Goal: Task Accomplishment & Management: Manage account settings

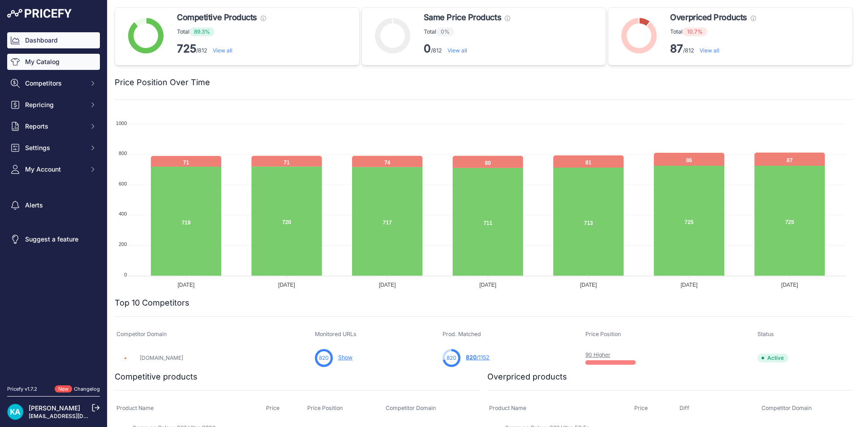
click at [27, 61] on link "My Catalog" at bounding box center [53, 62] width 93 height 16
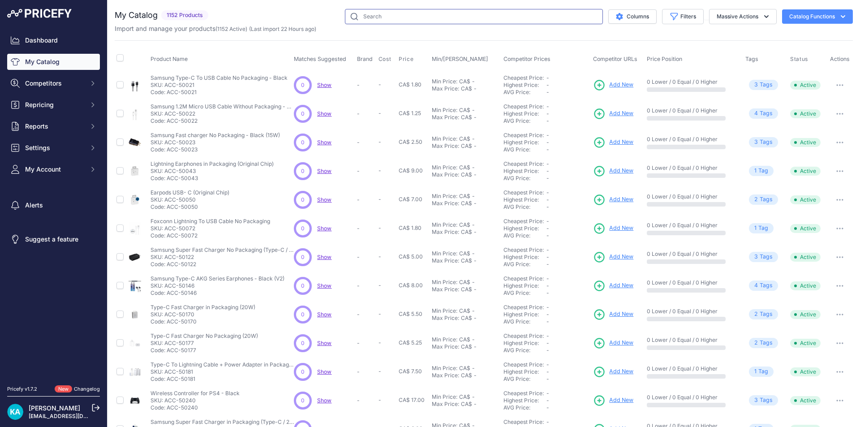
click at [388, 14] on input "text" at bounding box center [474, 16] width 258 height 15
paste input "SP-PAD-109"
type input "SP-PAD-109"
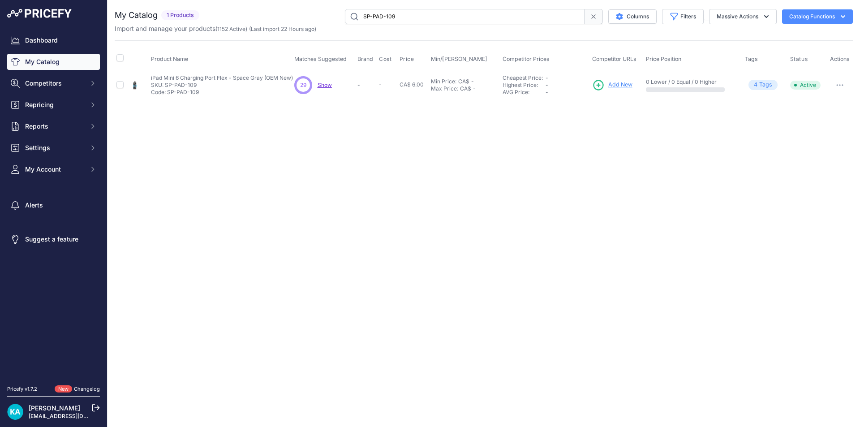
click at [608, 86] on span "Add New" at bounding box center [620, 85] width 24 height 9
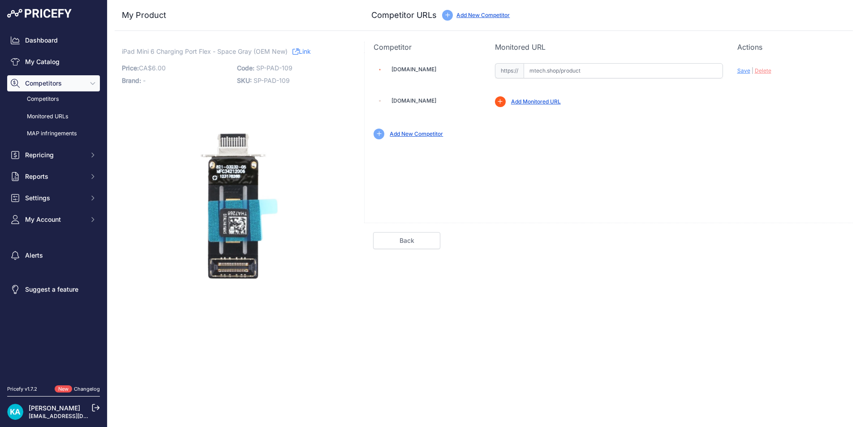
click at [529, 69] on input "text" at bounding box center [622, 70] width 199 height 15
paste input "https://mtech.shop/shop/charging-port-flex-cable-compatible-for-ipad-mini-6/"
drag, startPoint x: 558, startPoint y: 149, endPoint x: 583, endPoint y: 150, distance: 25.1
click at [575, 150] on div "[DOMAIN_NAME] Valid Invalid Save | Delete" at bounding box center [608, 137] width 488 height 170
click at [738, 72] on span "Save" at bounding box center [743, 70] width 13 height 7
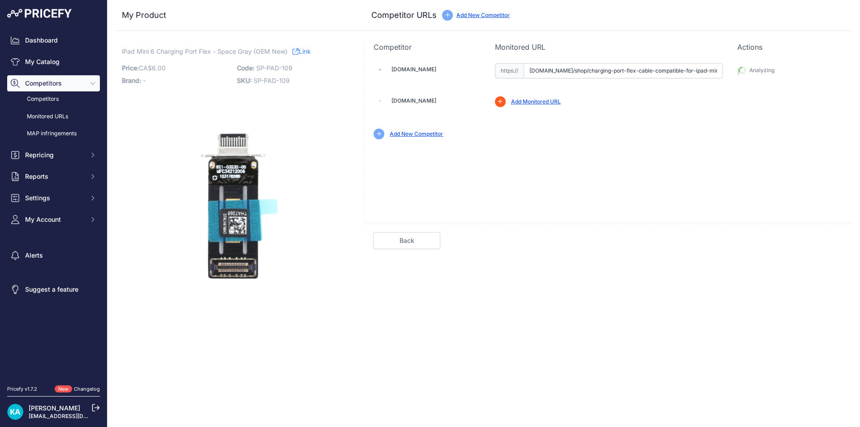
type input "https://mtech.shop/shop/charging-port-flex-cable-compatible-for-ipad-mini-6/?pr…"
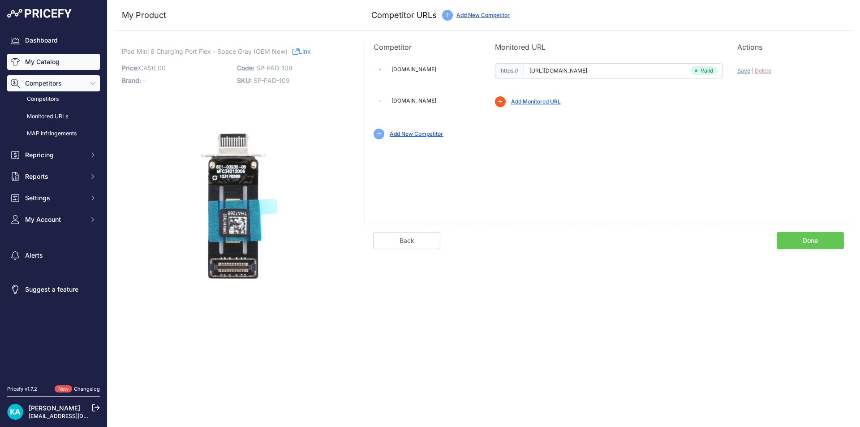
click at [43, 64] on link "My Catalog" at bounding box center [53, 62] width 93 height 16
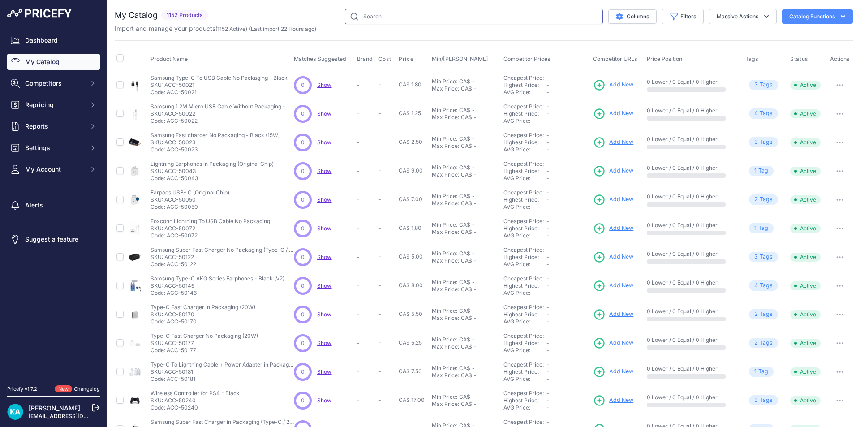
click at [443, 18] on input "text" at bounding box center [474, 16] width 258 height 15
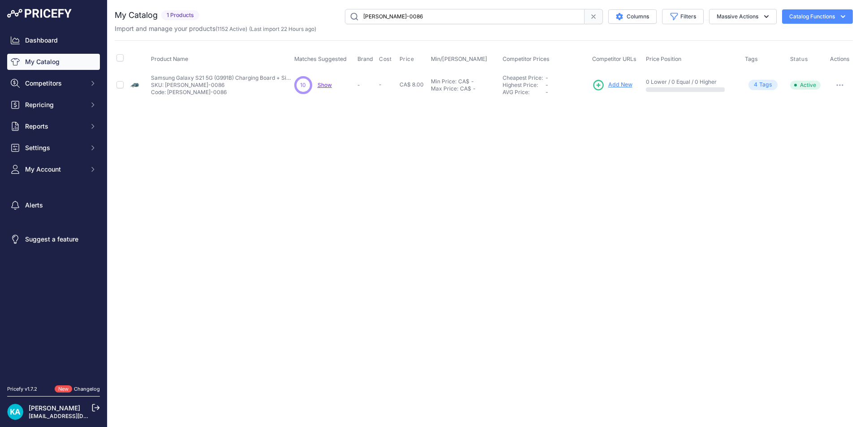
drag, startPoint x: 422, startPoint y: 12, endPoint x: 346, endPoint y: 15, distance: 76.2
click at [346, 15] on input "sp-sam-0086" at bounding box center [465, 16] width 240 height 15
paste input "SP-SAM-0217"
drag, startPoint x: 401, startPoint y: 19, endPoint x: 299, endPoint y: 17, distance: 102.5
click at [306, 19] on div "SP-SAM-0217 Columns Filters Status All Status Only Enabled Only Disabled LG" at bounding box center [528, 16] width 650 height 15
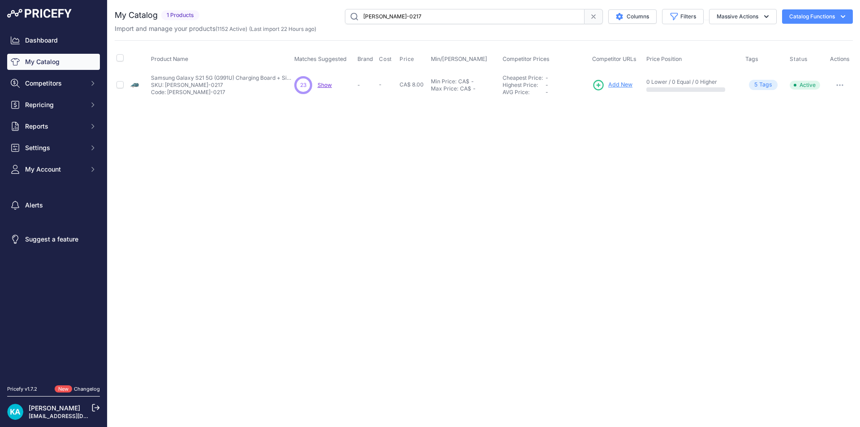
paste input "91"
type input "[PERSON_NAME]-0291"
click at [625, 84] on span "Add New" at bounding box center [621, 85] width 24 height 9
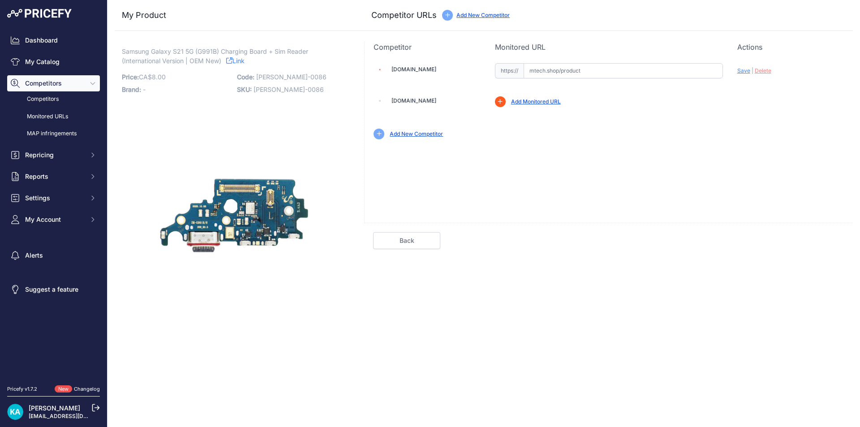
click at [529, 70] on input "text" at bounding box center [622, 70] width 199 height 15
paste input "[URL][DOMAIN_NAME]"
drag, startPoint x: 576, startPoint y: 175, endPoint x: 678, endPoint y: 125, distance: 113.9
click at [607, 158] on div "[DOMAIN_NAME] Valid Invalid Save | Delete" at bounding box center [608, 137] width 488 height 170
click at [746, 71] on span "Save" at bounding box center [743, 70] width 13 height 7
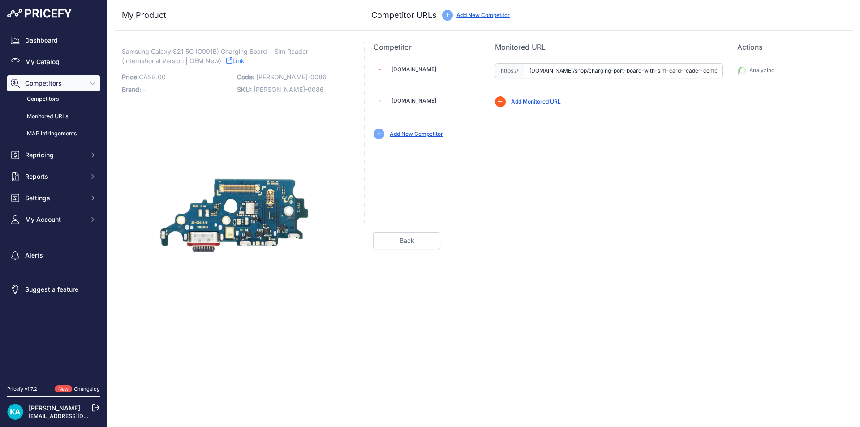
type input "[URL][DOMAIN_NAME]"
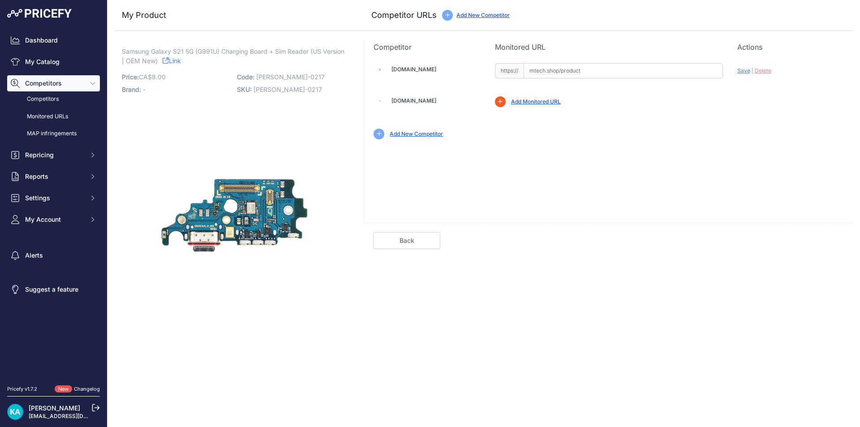
click at [535, 73] on input "text" at bounding box center [622, 70] width 199 height 15
paste input "[URL][DOMAIN_NAME]"
drag, startPoint x: 640, startPoint y: 138, endPoint x: 756, endPoint y: 69, distance: 134.9
click at [673, 129] on div "Add New Competitor" at bounding box center [608, 133] width 470 height 11
click at [748, 71] on span "Save" at bounding box center [743, 70] width 13 height 7
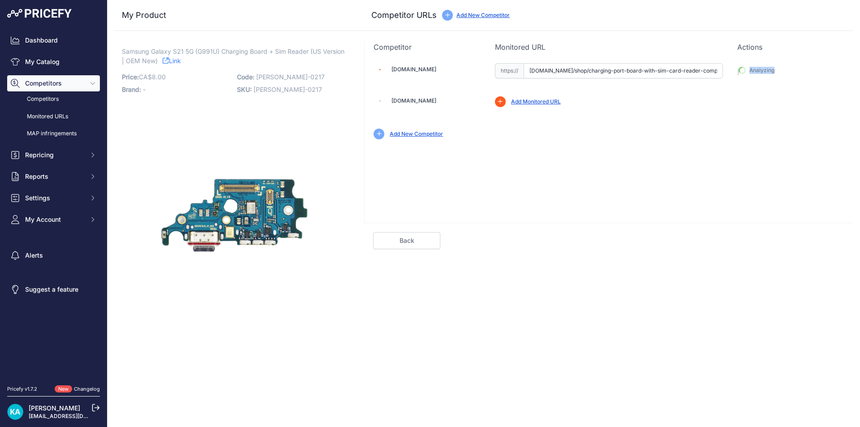
type input "https://mtech.shop/shop/charging-port-board-with-sim-card-reader-compatible-for…"
click at [748, 71] on div "Competitor Monitored URL Actions Valid Invalid Save | Delete Analyzing" at bounding box center [608, 184] width 488 height 284
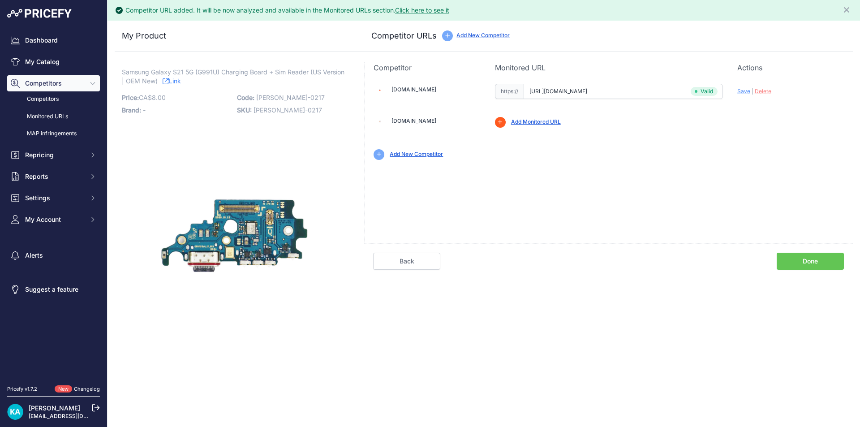
click at [806, 271] on div "Competitor Monitored URL Actions Valid Invalid Save | Delete Analyzing" at bounding box center [608, 204] width 488 height 284
click at [781, 257] on link "Done" at bounding box center [809, 260] width 67 height 17
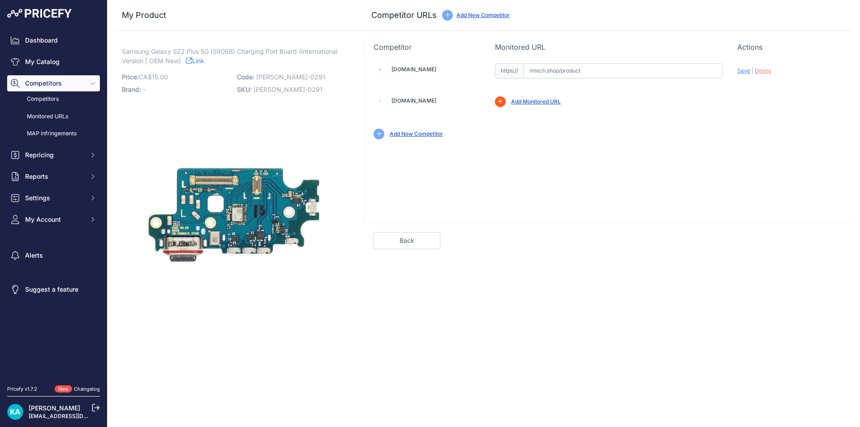
click at [560, 73] on input "text" at bounding box center [622, 70] width 199 height 15
paste input "[URL][DOMAIN_NAME]"
drag, startPoint x: 675, startPoint y: 118, endPoint x: 700, endPoint y: 107, distance: 26.7
click at [676, 118] on div "[DOMAIN_NAME] Valid Invalid |" at bounding box center [608, 100] width 488 height 96
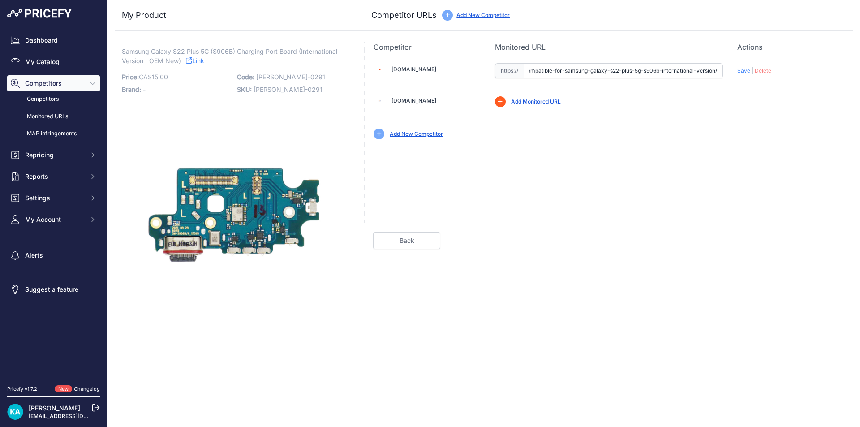
scroll to position [0, 0]
click at [744, 73] on span "Save" at bounding box center [743, 70] width 13 height 7
type input "https://mtech.shop/shop/charging-port-board-with-sim-card-reader-compatible-for…"
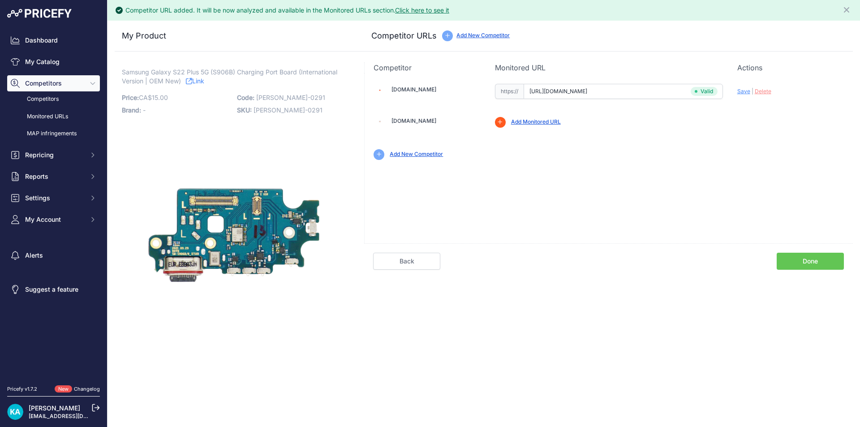
click at [805, 264] on link "Done" at bounding box center [809, 260] width 67 height 17
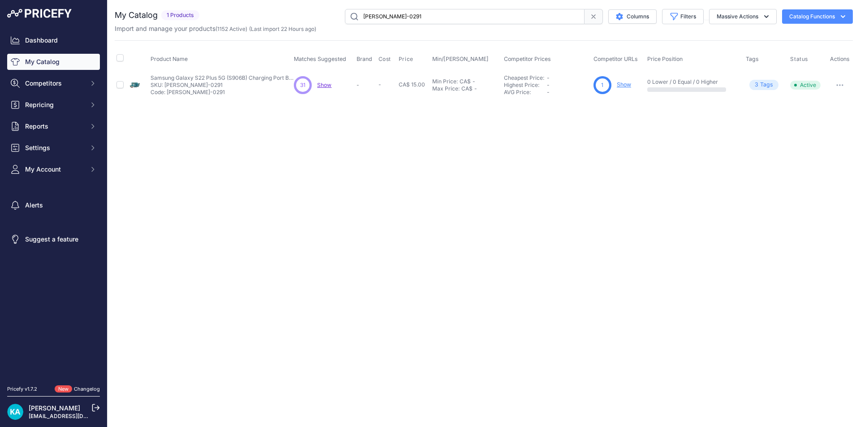
drag, startPoint x: 417, startPoint y: 17, endPoint x: 351, endPoint y: 17, distance: 66.3
click at [353, 17] on input "SP-SAM-0291" at bounding box center [465, 16] width 240 height 15
drag, startPoint x: 357, startPoint y: 151, endPoint x: 352, endPoint y: 149, distance: 5.0
click at [357, 151] on div "Close You are not connected to the internet." at bounding box center [483, 213] width 752 height 427
drag, startPoint x: 406, startPoint y: 18, endPoint x: 286, endPoint y: 18, distance: 120.0
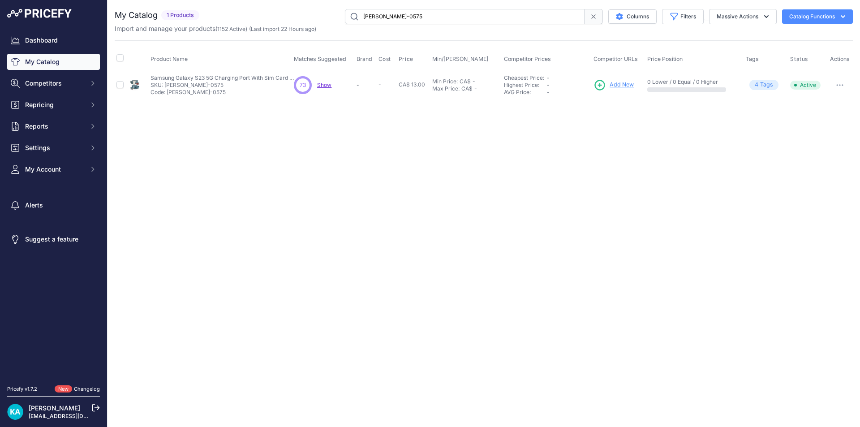
click at [286, 18] on div "sp-sam-0575 Columns Filters Status All Status Only Enabled Only Disabled LG" at bounding box center [528, 16] width 650 height 15
paste input "SP-SAM-0576"
type input "SP-SAM-0576"
click at [621, 86] on span "Add New" at bounding box center [621, 85] width 24 height 9
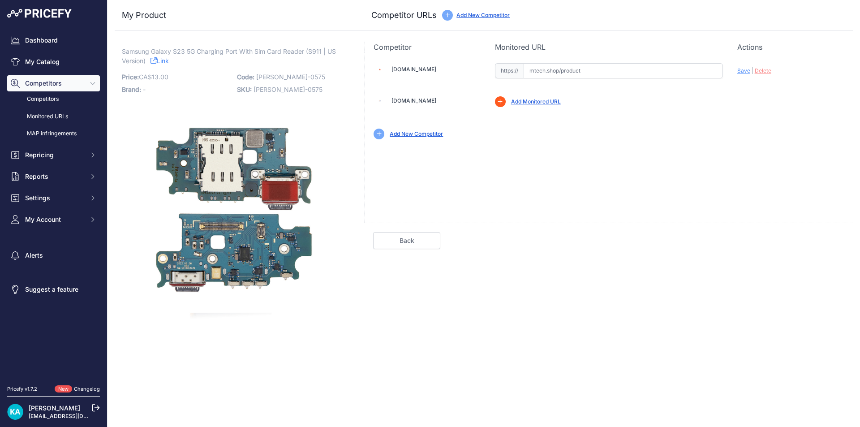
click at [548, 73] on input "text" at bounding box center [622, 70] width 199 height 15
paste input "https://mtech.shop/shop/charging-port-board-with-sim-card-reader-compatible-for…"
click at [634, 110] on div "Mtech.shop Valid Invalid |" at bounding box center [608, 100] width 488 height 96
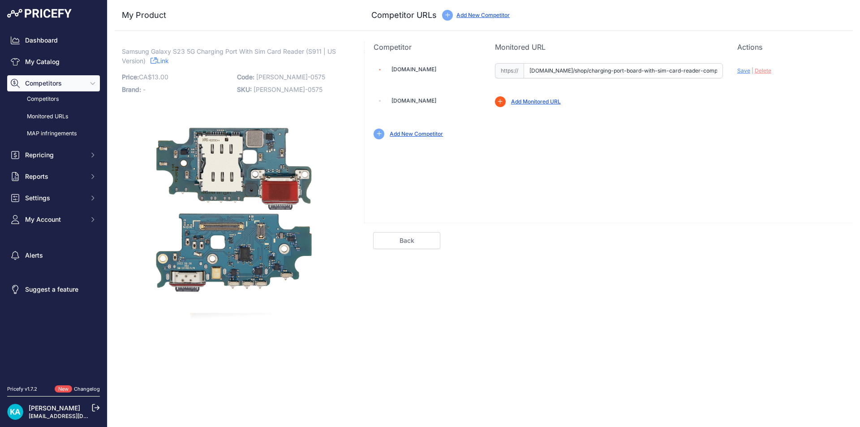
click at [747, 71] on span "Save" at bounding box center [743, 70] width 13 height 7
type input "https://mtech.shop/shop/charging-port-board-with-sim-card-reader-compatible-for…"
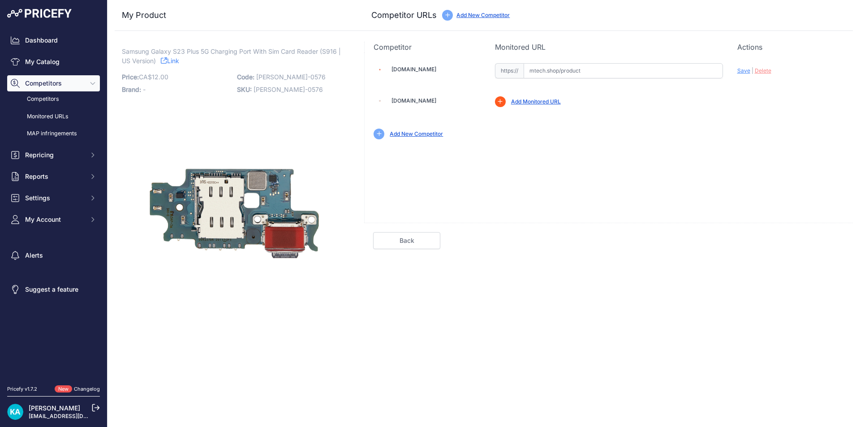
click at [538, 68] on input "text" at bounding box center [622, 70] width 199 height 15
click at [547, 68] on input "text" at bounding box center [622, 70] width 199 height 15
paste input "[URL][DOMAIN_NAME]"
click at [743, 67] on span "Save" at bounding box center [743, 70] width 13 height 7
type input "https://mtech.shop/shop/charging-port-board-with-sim-card-reader-compatible-for…"
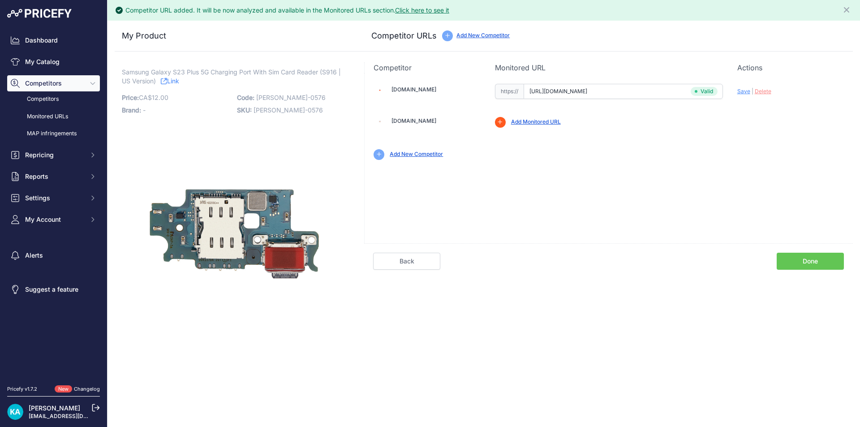
click at [796, 261] on link "Done" at bounding box center [809, 260] width 67 height 17
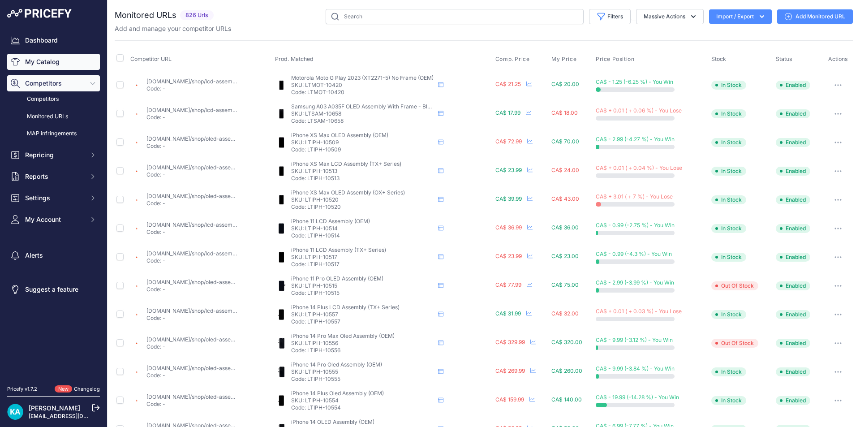
click at [59, 69] on link "My Catalog" at bounding box center [53, 62] width 93 height 16
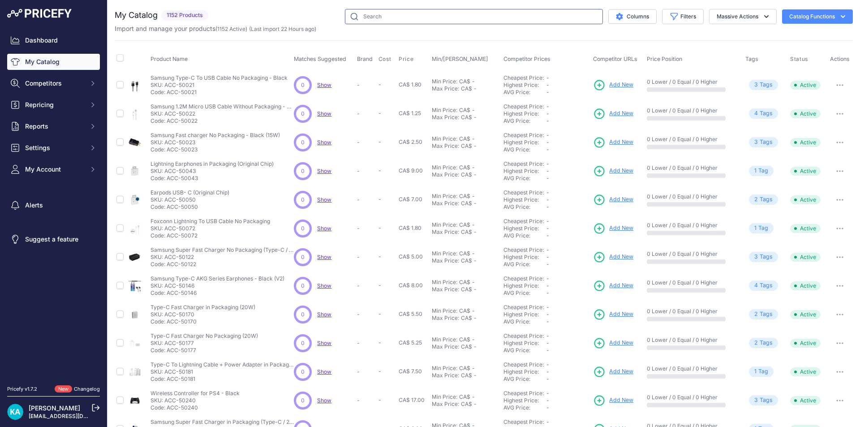
drag, startPoint x: 0, startPoint y: 0, endPoint x: 369, endPoint y: 14, distance: 369.2
click at [369, 14] on input "text" at bounding box center [474, 16] width 258 height 15
paste input "SP-SAM-0577"
type input "SP-SAM-0577"
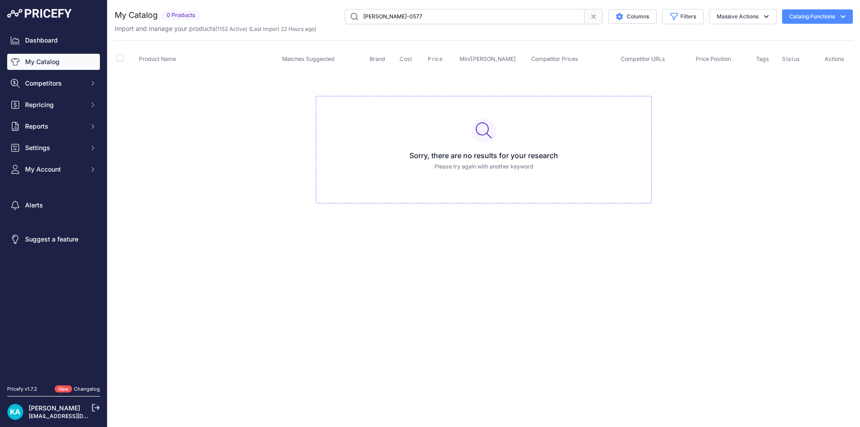
click at [60, 65] on link "My Catalog" at bounding box center [53, 62] width 93 height 16
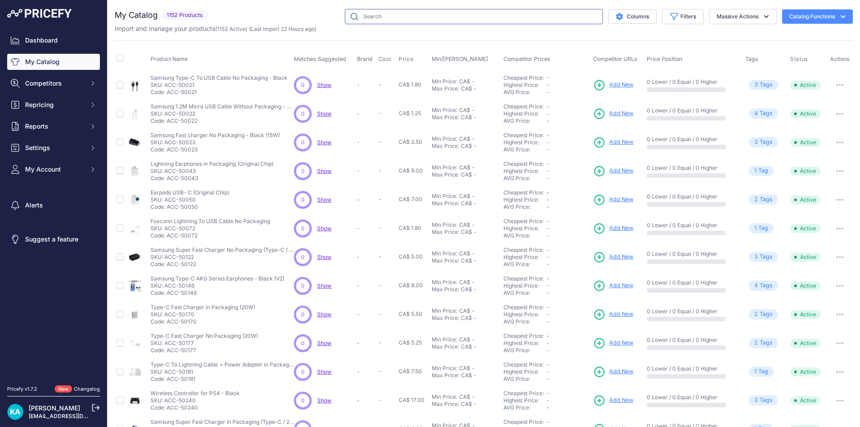
click at [387, 18] on input "text" at bounding box center [474, 16] width 258 height 15
click at [55, 43] on link "Dashboard" at bounding box center [53, 40] width 93 height 16
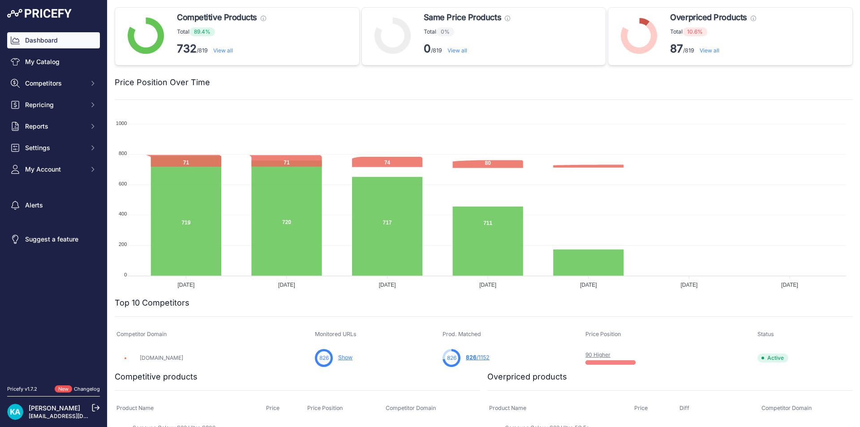
click at [45, 43] on link "Dashboard" at bounding box center [53, 40] width 93 height 16
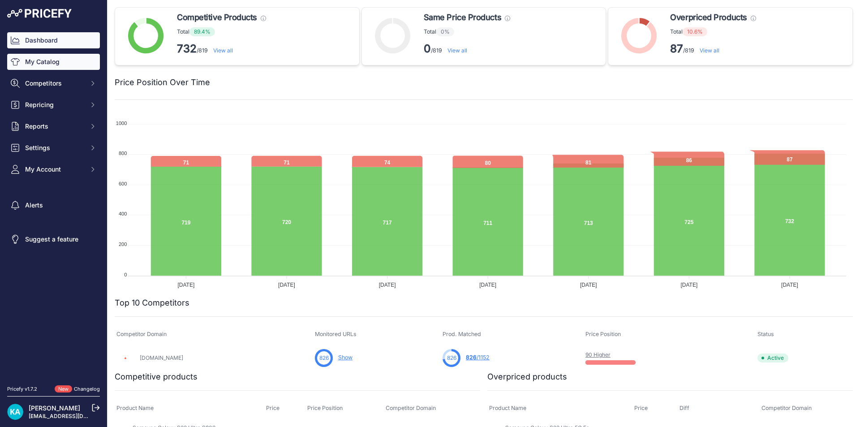
click at [65, 60] on link "My Catalog" at bounding box center [53, 62] width 93 height 16
click at [57, 67] on link "My Catalog" at bounding box center [53, 62] width 93 height 16
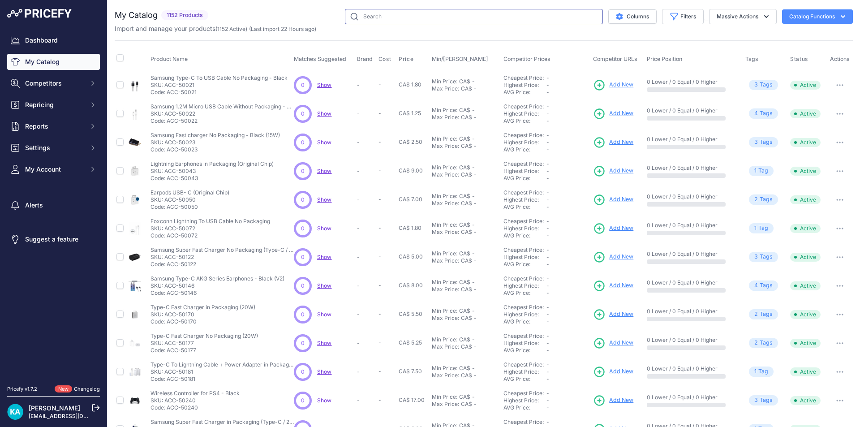
click at [372, 19] on input "text" at bounding box center [474, 16] width 258 height 15
paste input "SP-SAM-0589"
type input "SP-SAM-0589"
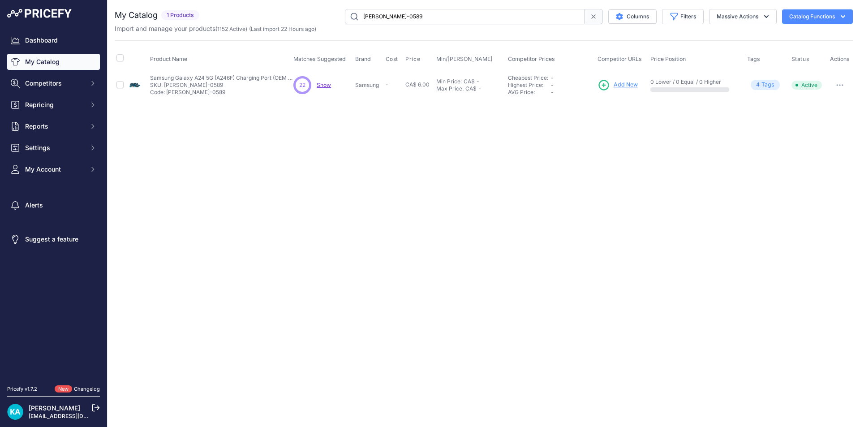
click at [71, 58] on link "My Catalog" at bounding box center [53, 62] width 93 height 16
click at [40, 65] on link "My Catalog" at bounding box center [53, 62] width 93 height 16
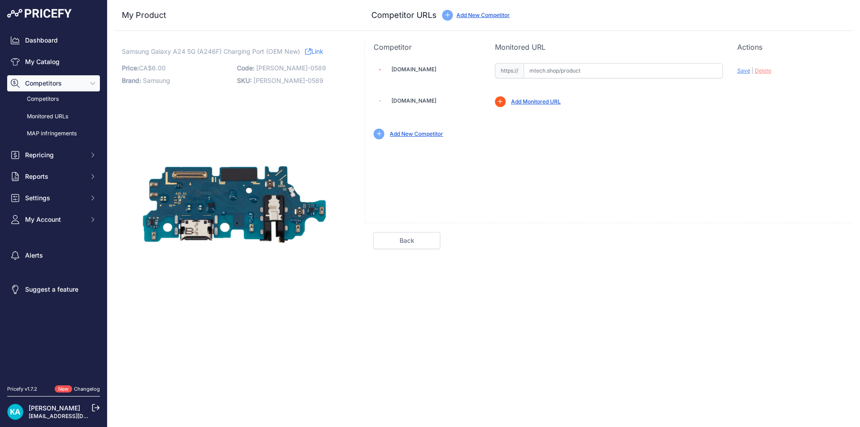
click at [539, 65] on input "text" at bounding box center [622, 70] width 199 height 15
drag, startPoint x: 551, startPoint y: 75, endPoint x: 517, endPoint y: 71, distance: 34.8
click at [517, 71] on div "https:// v Valid Invalid" at bounding box center [609, 70] width 228 height 15
paste input "[URL][DOMAIN_NAME]"
drag, startPoint x: 654, startPoint y: 116, endPoint x: 690, endPoint y: 87, distance: 46.6
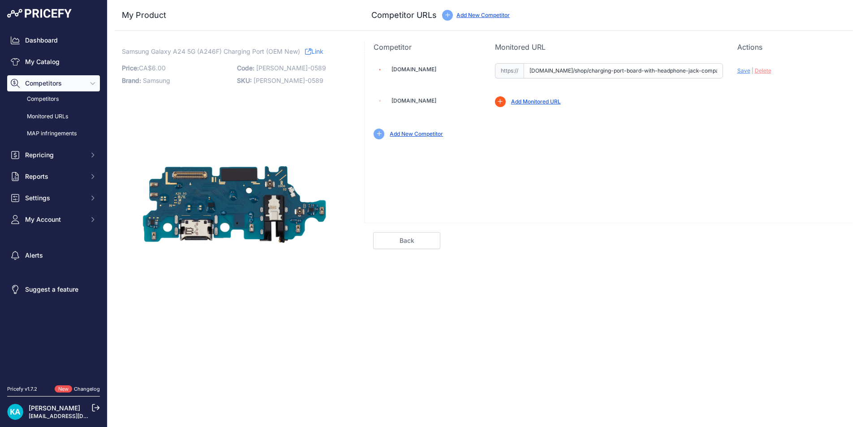
click at [655, 115] on div "Mtech.shop Valid Invalid |" at bounding box center [608, 100] width 488 height 96
click at [740, 69] on span "Save" at bounding box center [743, 70] width 13 height 7
type input "https://mtech.shop/shop/charging-port-board-with-headphone-jack-compatible-for-…"
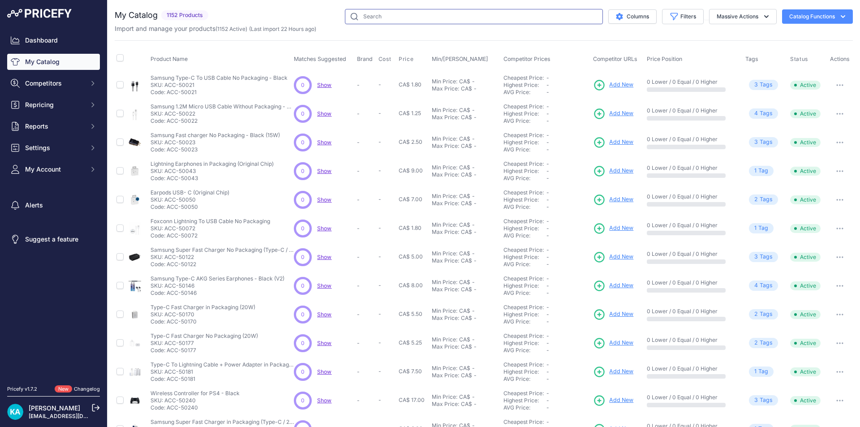
click at [395, 17] on input "text" at bounding box center [474, 16] width 258 height 15
paste input "[PERSON_NAME]-0826"
type input "SP-SAM-0826"
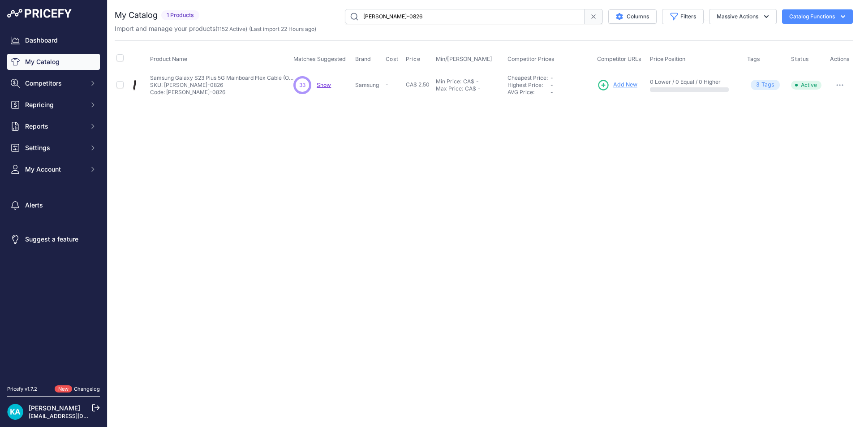
click at [632, 90] on link "Add New" at bounding box center [617, 85] width 40 height 13
click at [632, 88] on span "Add New" at bounding box center [625, 85] width 24 height 9
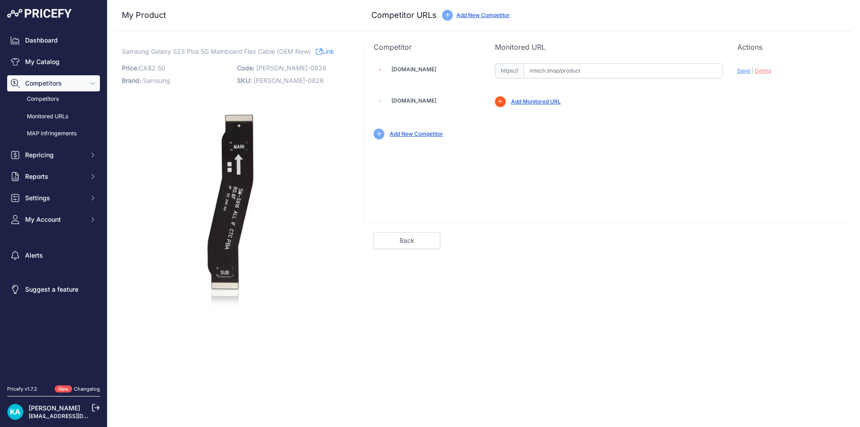
click at [552, 70] on input "text" at bounding box center [622, 70] width 199 height 15
paste input "[URL][DOMAIN_NAME]"
drag, startPoint x: 745, startPoint y: 68, endPoint x: 633, endPoint y: 108, distance: 118.5
click at [744, 68] on span "Save" at bounding box center [743, 70] width 13 height 7
type input "https://mtech.shop/shop/mainboard-flex-cable-compatible-for-samsung-galaxy-s23-…"
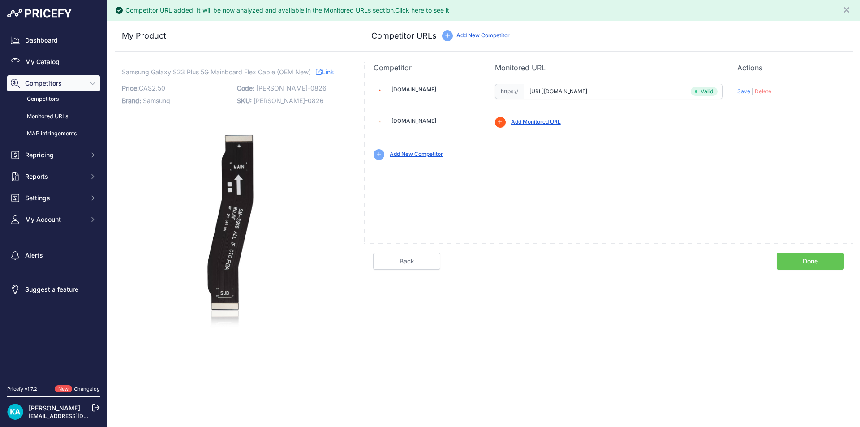
click at [792, 252] on link "Done" at bounding box center [809, 260] width 67 height 17
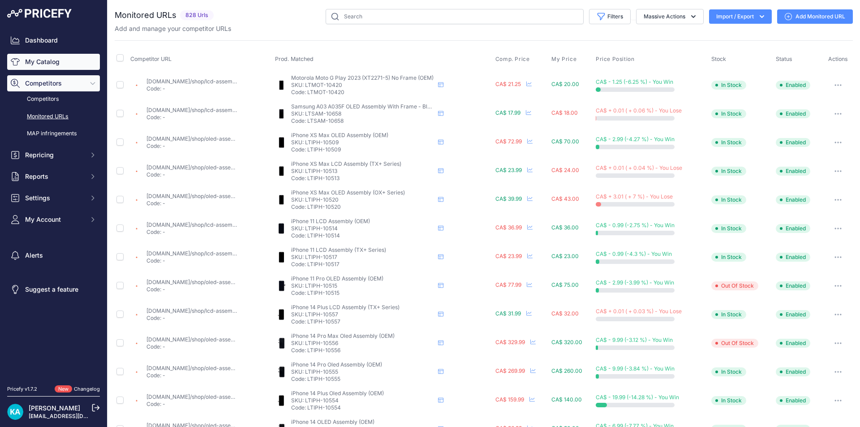
click at [46, 61] on link "My Catalog" at bounding box center [53, 62] width 93 height 16
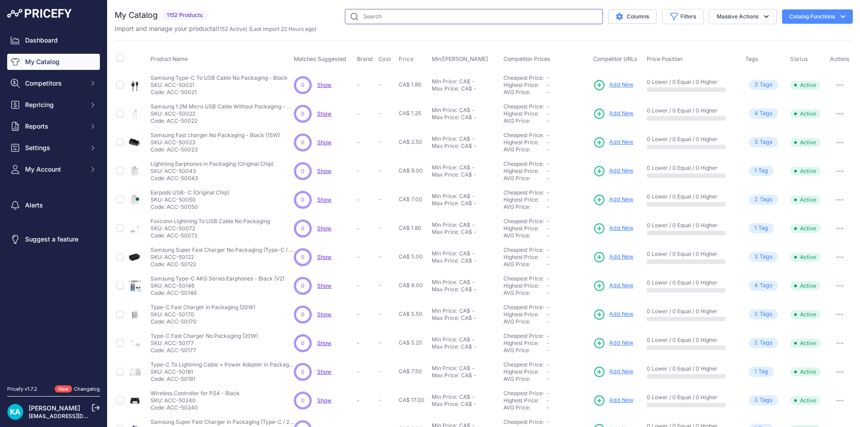
click at [361, 19] on input "text" at bounding box center [474, 16] width 258 height 15
paste input "SP-SAM-0827"
type input "SP-SAM-0827"
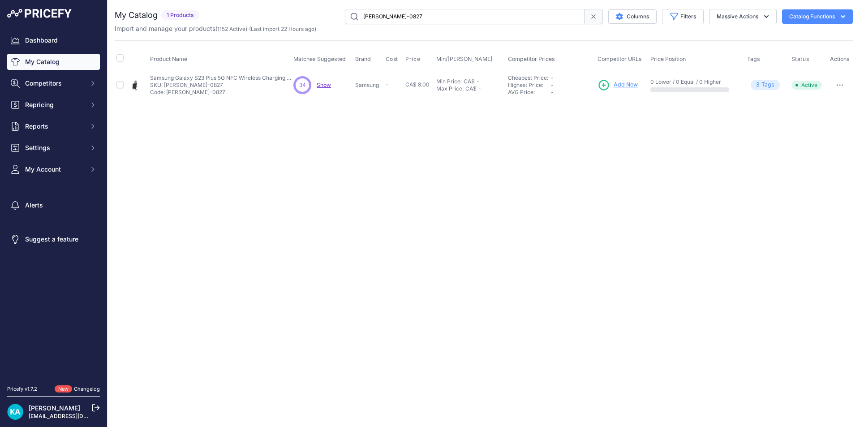
click at [621, 86] on span "Add New" at bounding box center [625, 85] width 24 height 9
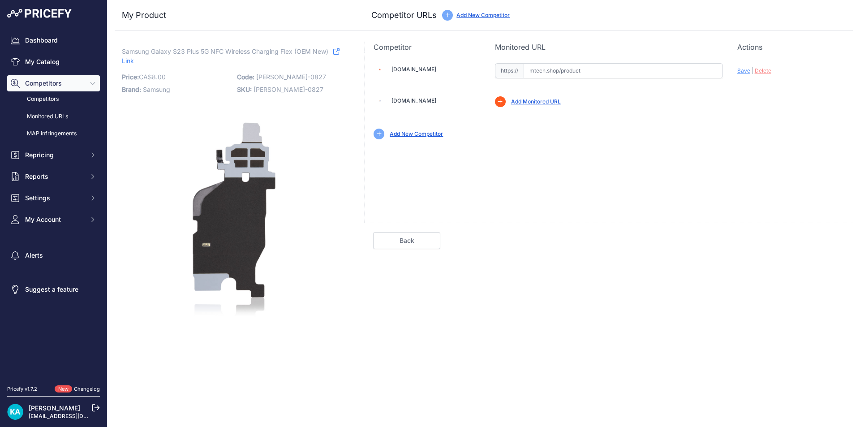
click at [546, 73] on input "text" at bounding box center [622, 70] width 199 height 15
paste input "https://mtech.shop/shop/nfc-wireless-charging-flex-compatible-for-samsung-galax…"
click at [744, 71] on span "Save" at bounding box center [743, 70] width 13 height 7
type input "https://mtech.shop/shop/nfc-wireless-charging-flex-compatible-for-samsung-galax…"
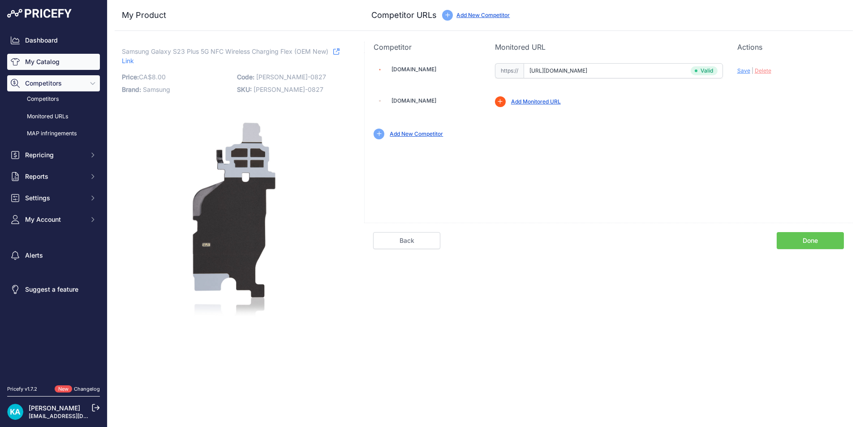
click at [43, 69] on link "My Catalog" at bounding box center [53, 62] width 93 height 16
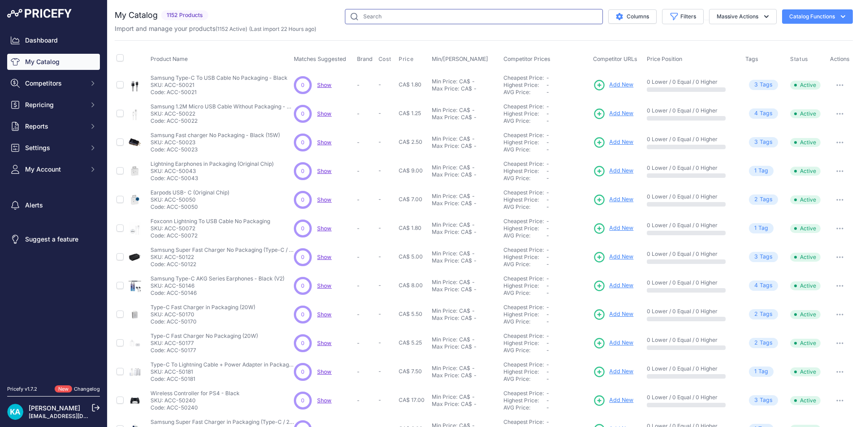
click at [351, 19] on input "text" at bounding box center [474, 16] width 258 height 15
paste input "[PERSON_NAME]-0847"
type input "[PERSON_NAME]-0847"
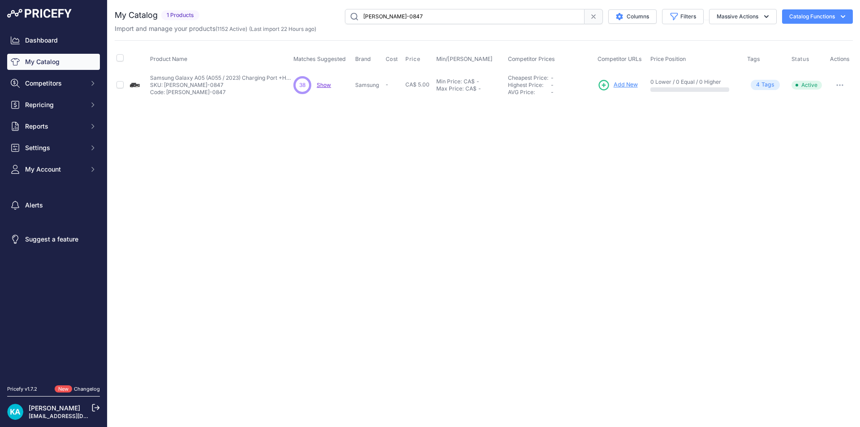
click at [629, 80] on link "Add New" at bounding box center [617, 85] width 40 height 13
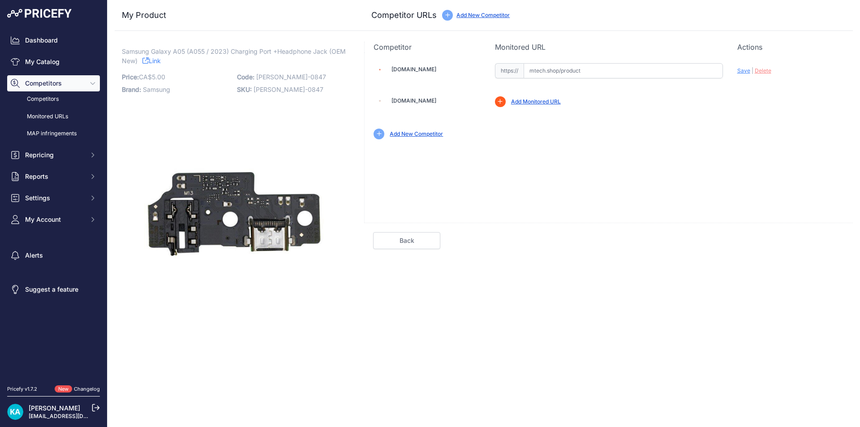
click at [543, 71] on input "text" at bounding box center [622, 70] width 199 height 15
paste input "[URL][DOMAIN_NAME]"
drag, startPoint x: 685, startPoint y: 133, endPoint x: 756, endPoint y: 102, distance: 77.8
click at [689, 133] on div "Add New Competitor" at bounding box center [608, 133] width 470 height 11
click at [746, 68] on span "Save" at bounding box center [743, 70] width 13 height 7
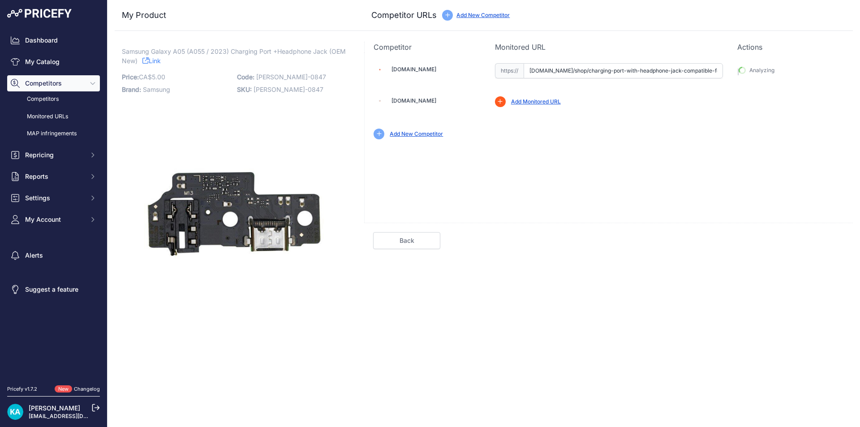
type input "[URL][DOMAIN_NAME]"
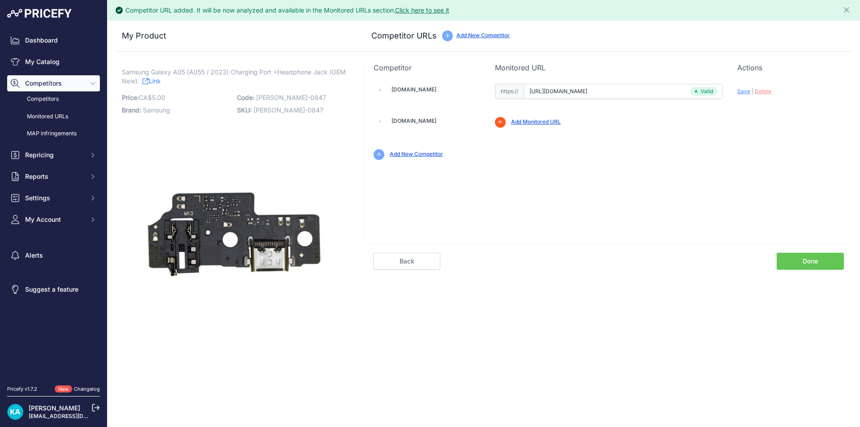
click at [805, 261] on link "Done" at bounding box center [809, 260] width 67 height 17
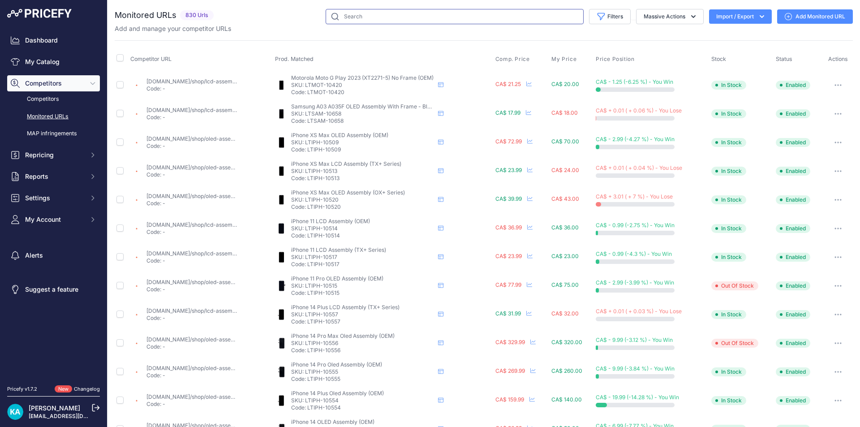
click at [340, 16] on input "text" at bounding box center [454, 16] width 258 height 15
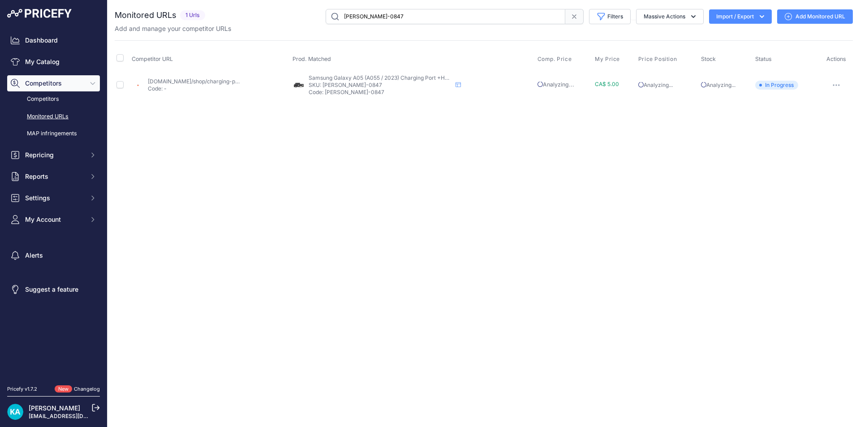
click at [625, 84] on div "CA$ 5.00" at bounding box center [615, 84] width 40 height 7
click at [830, 83] on button "button" at bounding box center [836, 85] width 18 height 13
click at [787, 133] on link "Edit Competitor URL" at bounding box center [804, 132] width 91 height 14
click at [384, 18] on input "sp-sam-0847" at bounding box center [445, 16] width 240 height 15
type input "sp-sam-0848"
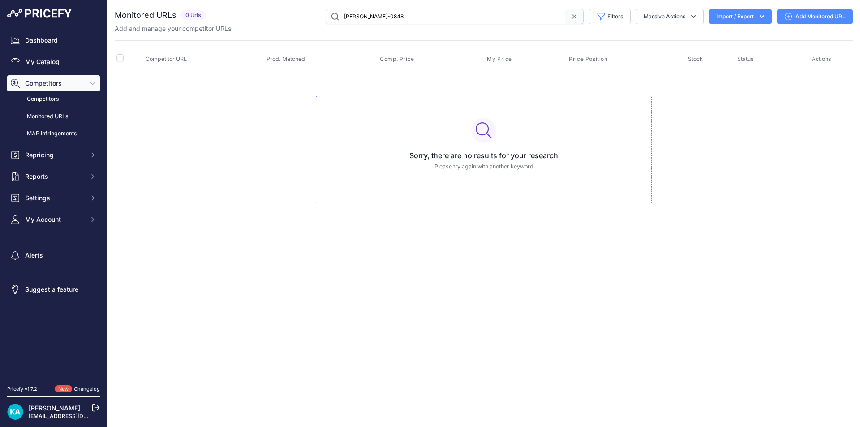
drag, startPoint x: 341, startPoint y: 18, endPoint x: 346, endPoint y: 18, distance: 4.9
click at [342, 18] on input "sp-sam-0848" at bounding box center [445, 16] width 240 height 15
click at [393, 20] on input "sp-sam-0848" at bounding box center [445, 16] width 240 height 15
click at [73, 68] on link "My Catalog" at bounding box center [53, 62] width 93 height 16
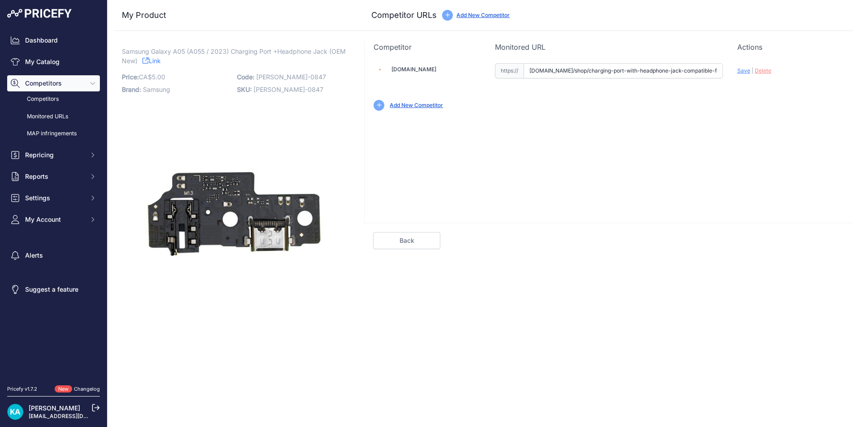
scroll to position [0, 179]
drag, startPoint x: 530, startPoint y: 67, endPoint x: 859, endPoint y: 70, distance: 329.5
click at [859, 70] on div "My Product Competitor URLs Price: 5.00 / Cost: -" at bounding box center [483, 163] width 752 height 326
paste input "https://mtech.shop/shop/charging-port-with-headphone-jack-compatible-for-samsun…"
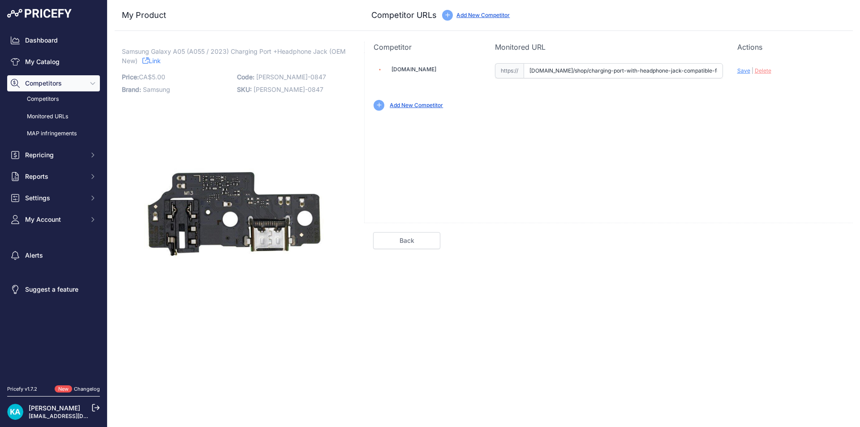
click at [744, 71] on span "Save" at bounding box center [743, 70] width 13 height 7
type input "https://mtech.shop/shop/charging-port-with-headphone-jack-compatible-for-samsun…"
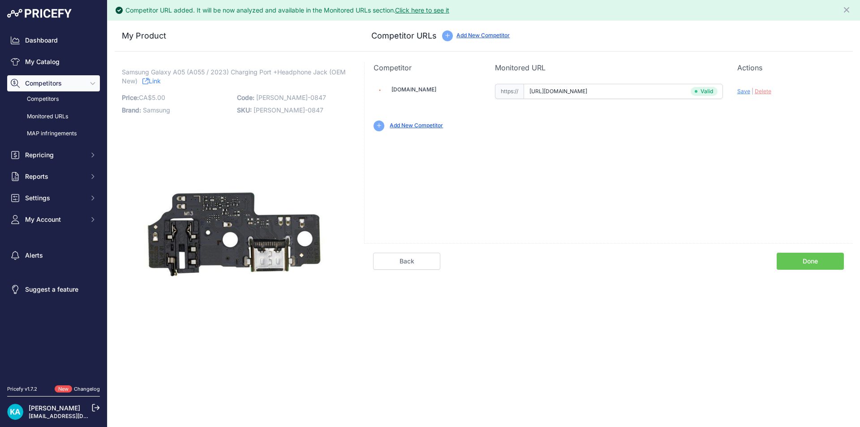
click at [820, 254] on link "Done" at bounding box center [809, 260] width 67 height 17
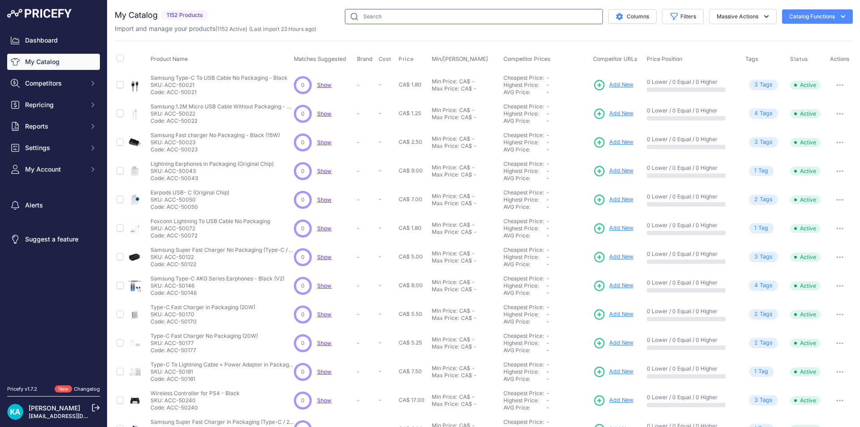
drag, startPoint x: 0, startPoint y: 0, endPoint x: 389, endPoint y: 16, distance: 389.8
click at [390, 16] on input "text" at bounding box center [474, 16] width 258 height 15
paste input "SP-SAM-0848"
type input "[PERSON_NAME]-0848"
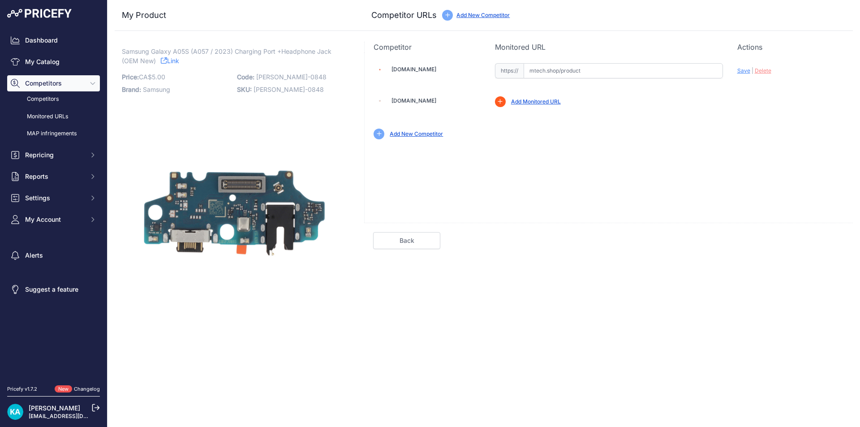
click at [542, 71] on input "text" at bounding box center [622, 70] width 199 height 15
paste input "[URL][DOMAIN_NAME]"
drag, startPoint x: 665, startPoint y: 145, endPoint x: 713, endPoint y: 94, distance: 70.7
click at [672, 140] on div "Mtech.shop Valid Invalid |" at bounding box center [608, 100] width 488 height 96
click at [740, 68] on span "Save" at bounding box center [743, 70] width 13 height 7
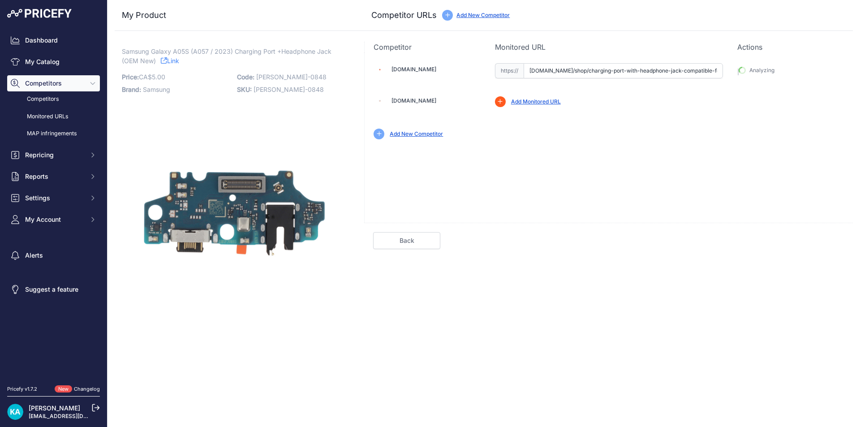
type input "https://mtech.shop/shop/charging-port-with-headphone-jack-compatible-for-samsun…"
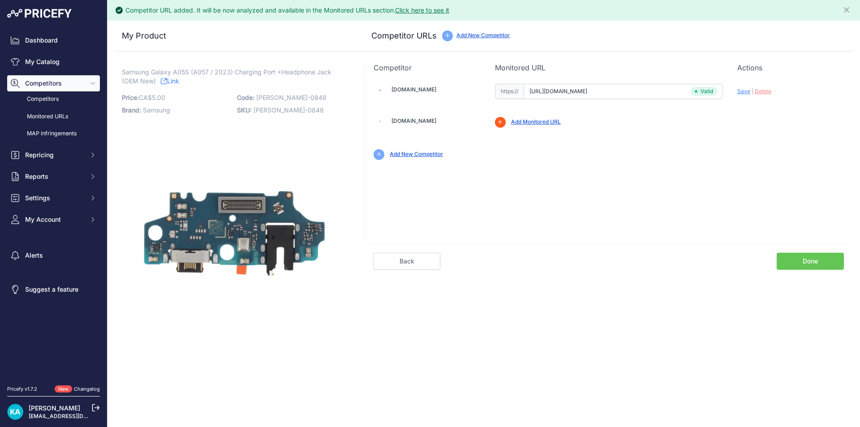
click at [796, 257] on link "Done" at bounding box center [809, 260] width 67 height 17
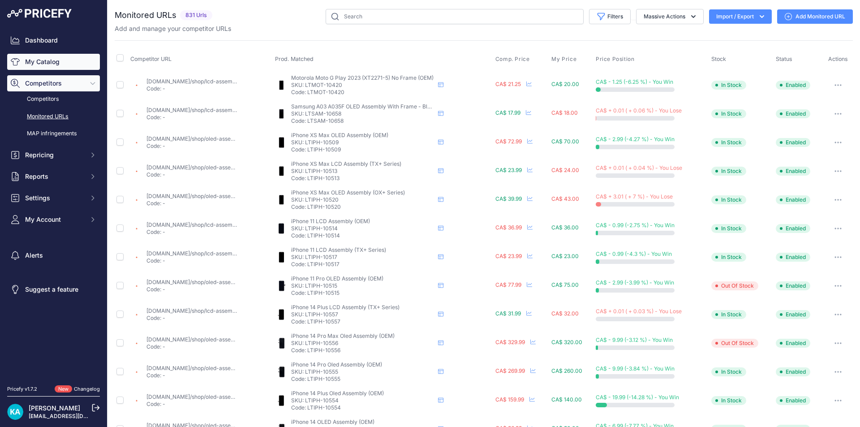
click at [35, 62] on link "My Catalog" at bounding box center [53, 62] width 93 height 16
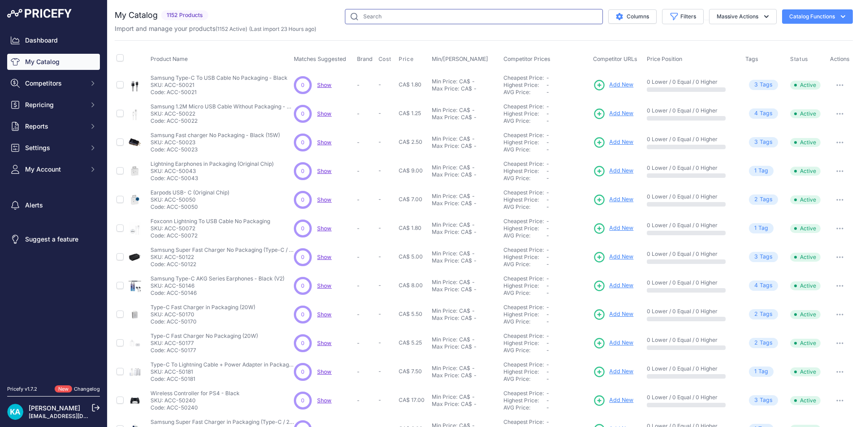
click at [377, 20] on input "text" at bounding box center [474, 16] width 258 height 15
paste input "SP-SAM-0849"
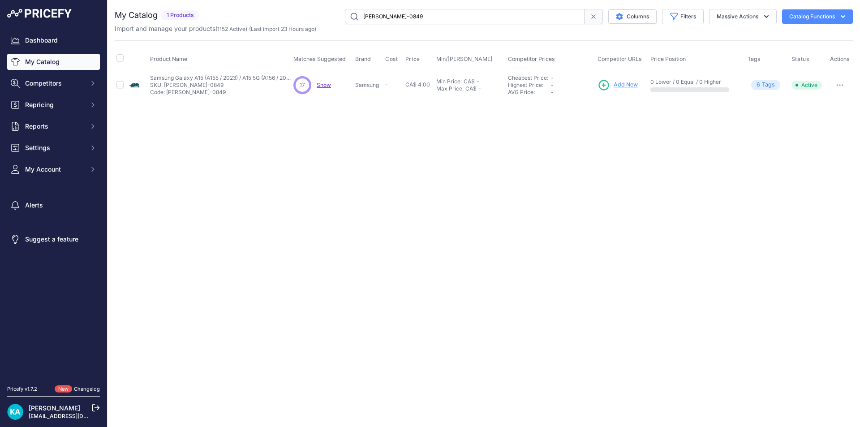
click at [36, 67] on link "My Catalog" at bounding box center [53, 62] width 93 height 16
drag, startPoint x: 428, startPoint y: 17, endPoint x: 369, endPoint y: 17, distance: 59.1
click at [369, 17] on input "SP-SAM-0849" at bounding box center [465, 16] width 240 height 15
click at [429, 17] on input "SP-SAM-0849" at bounding box center [465, 16] width 240 height 15
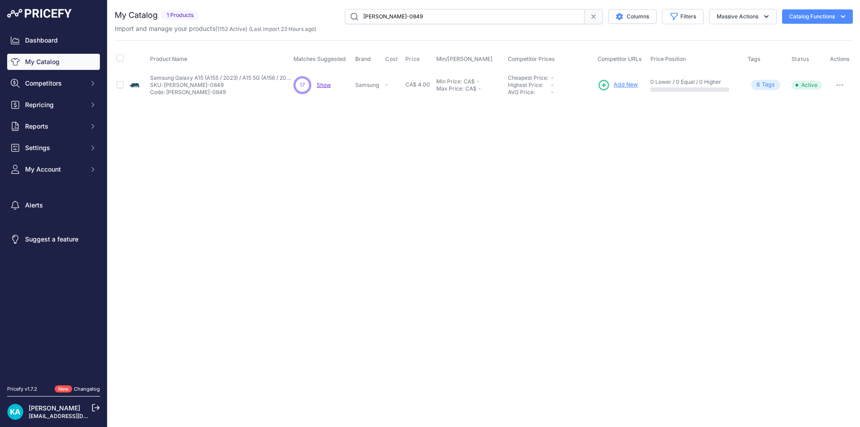
drag, startPoint x: 429, startPoint y: 17, endPoint x: 314, endPoint y: 17, distance: 115.1
click at [314, 17] on div "SP-SAM-0849 Columns Filters Status All Status Only Enabled Only Disabled LG" at bounding box center [528, 16] width 650 height 15
paste input "68"
type input "[PERSON_NAME]-0868"
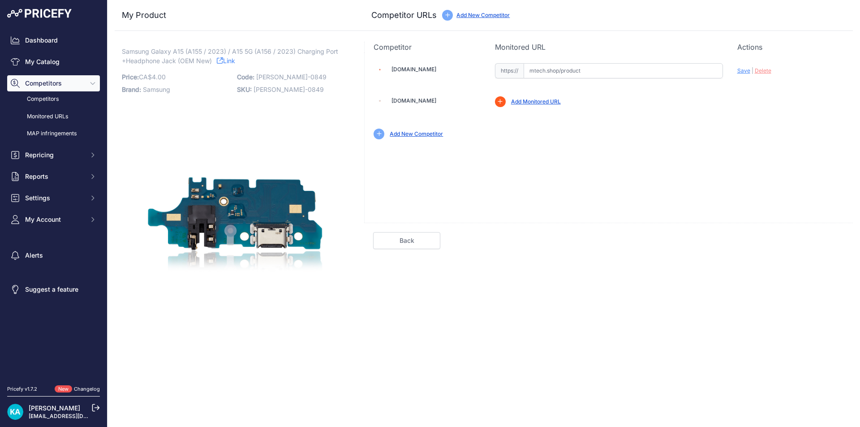
click at [544, 68] on input "text" at bounding box center [622, 70] width 199 height 15
paste input "[URL][DOMAIN_NAME]"
drag, startPoint x: 698, startPoint y: 108, endPoint x: 725, endPoint y: 85, distance: 35.3
click at [699, 108] on div "[DOMAIN_NAME] Valid Invalid |" at bounding box center [608, 100] width 488 height 96
click at [742, 69] on span "Save" at bounding box center [743, 70] width 13 height 7
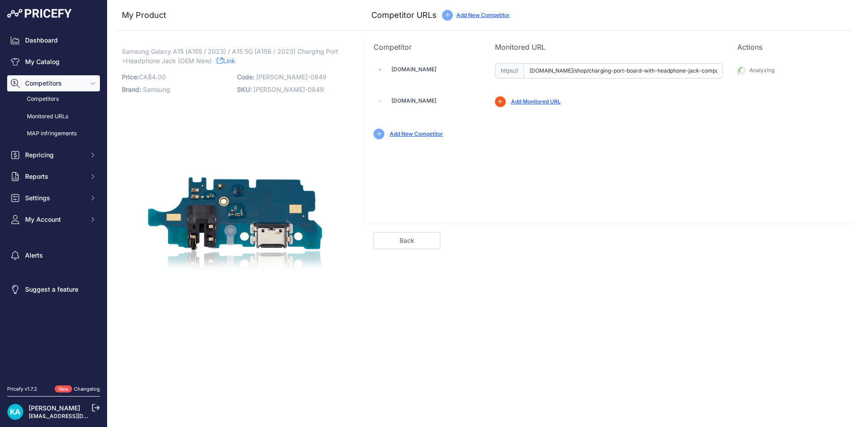
type input "[URL][DOMAIN_NAME]"
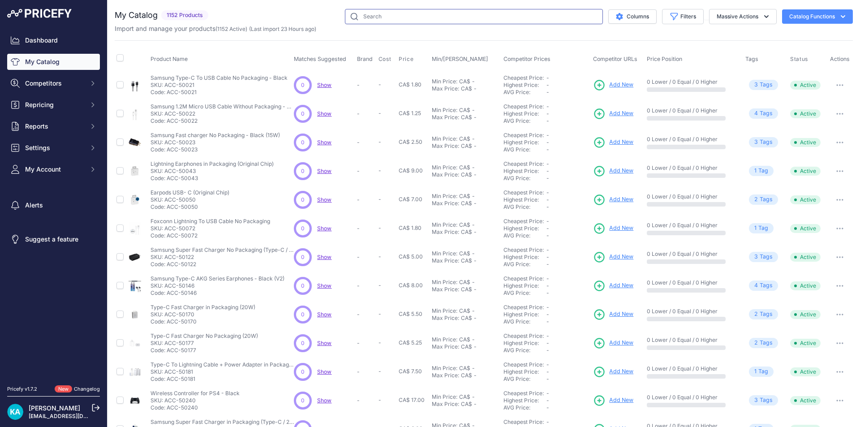
click at [430, 21] on input "text" at bounding box center [474, 16] width 258 height 15
paste input "[PERSON_NAME]-0868"
type input "[PERSON_NAME]-0868"
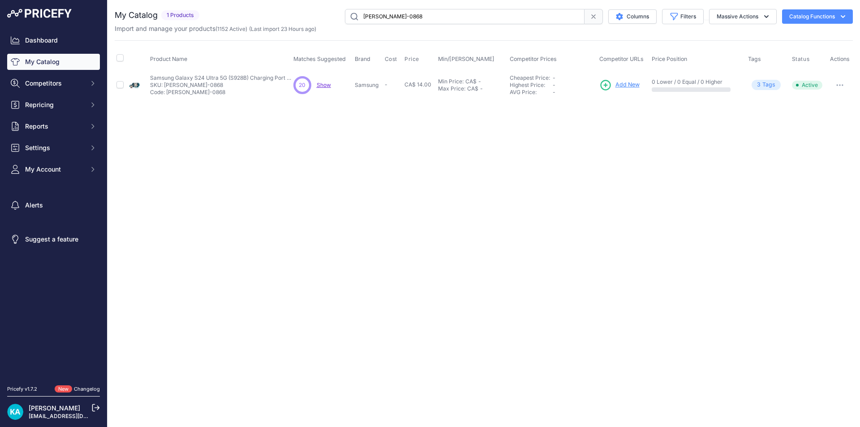
click at [625, 87] on span "Add New" at bounding box center [627, 85] width 24 height 9
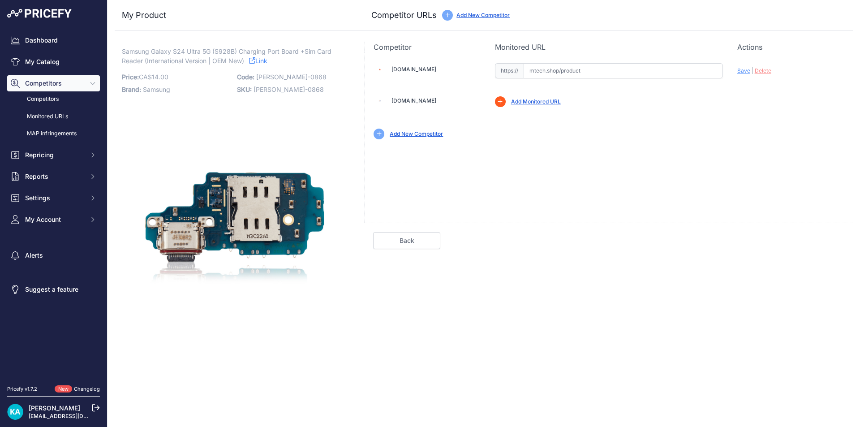
click at [556, 68] on input "text" at bounding box center [622, 70] width 199 height 15
paste input "https://mtech.shop/shop/charging-port-board-compatible-for-samsung-galaxy-s24-u…"
drag, startPoint x: 682, startPoint y: 139, endPoint x: 714, endPoint y: 97, distance: 52.4
click at [687, 133] on div "Add New Competitor" at bounding box center [608, 133] width 470 height 11
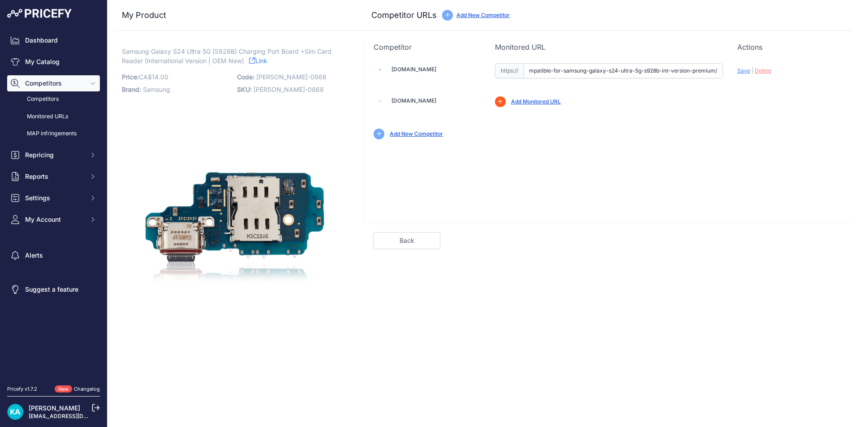
scroll to position [0, 0]
click at [739, 70] on span "Save" at bounding box center [743, 70] width 13 height 7
type input "https://mtech.shop/shop/charging-port-board-compatible-for-samsung-galaxy-s24-u…"
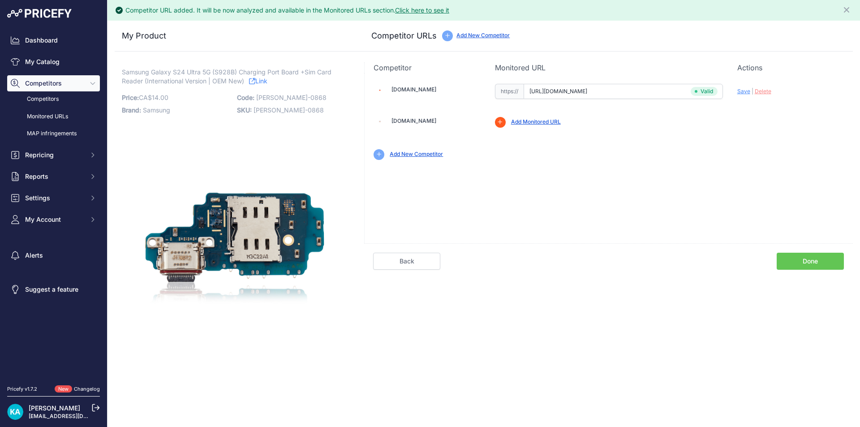
click at [790, 261] on link "Done" at bounding box center [809, 260] width 67 height 17
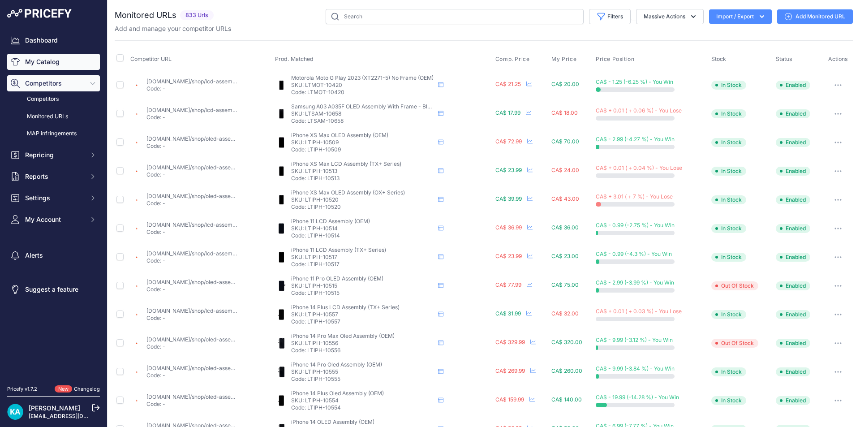
click at [52, 60] on link "My Catalog" at bounding box center [53, 62] width 93 height 16
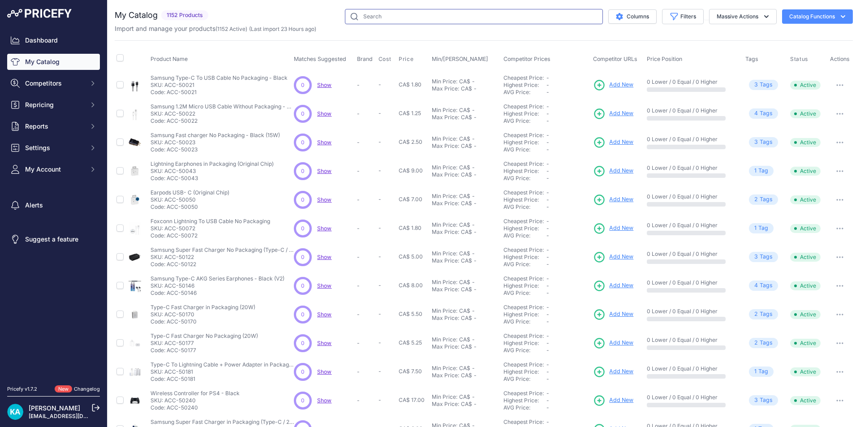
click at [369, 17] on input "text" at bounding box center [474, 16] width 258 height 15
paste input "SP-IPH-289"
type input "SP-IPH-289"
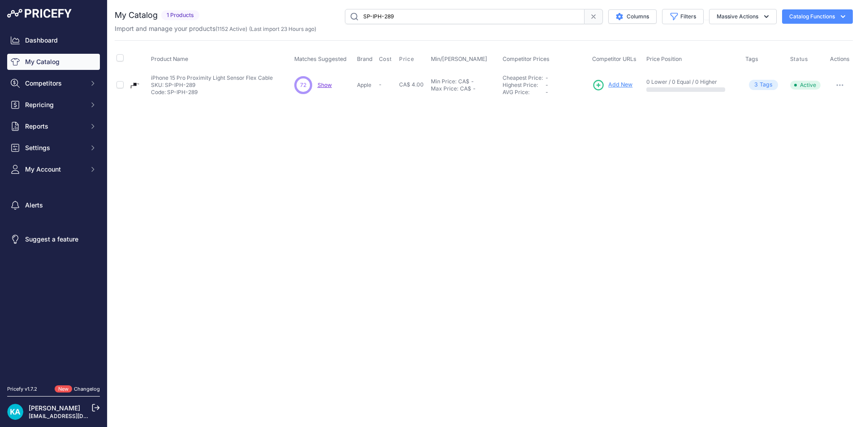
click at [620, 86] on span "Add New" at bounding box center [620, 85] width 24 height 9
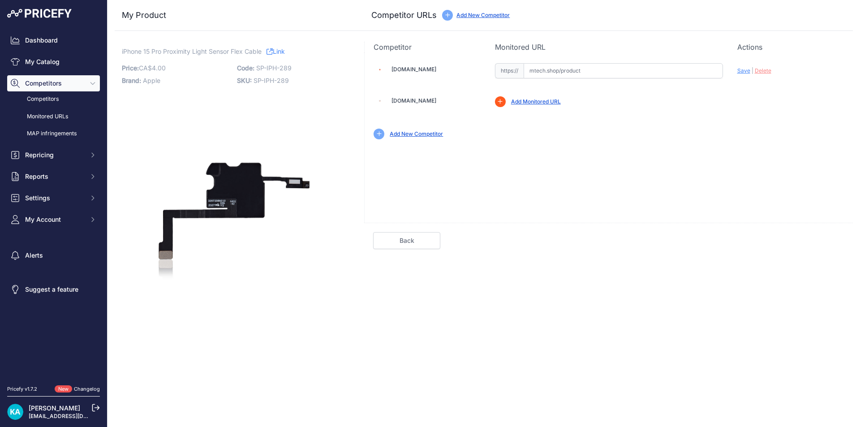
click at [559, 76] on input "text" at bounding box center [622, 70] width 199 height 15
paste input "https://mtech.shop/shop/proximity-light-sensor-flex-cable-compatible-for-iphone…"
click at [747, 67] on div "Update Profile Save | Delete Analyzing" at bounding box center [790, 68] width 107 height 14
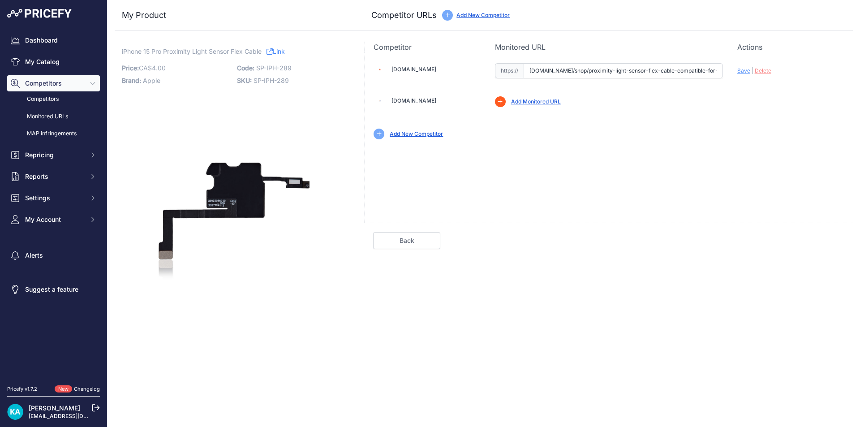
click at [747, 69] on span "Save" at bounding box center [743, 70] width 13 height 7
type input "https://mtech.shop/shop/proximity-light-sensor-flex-cable-compatible-for-iphone…"
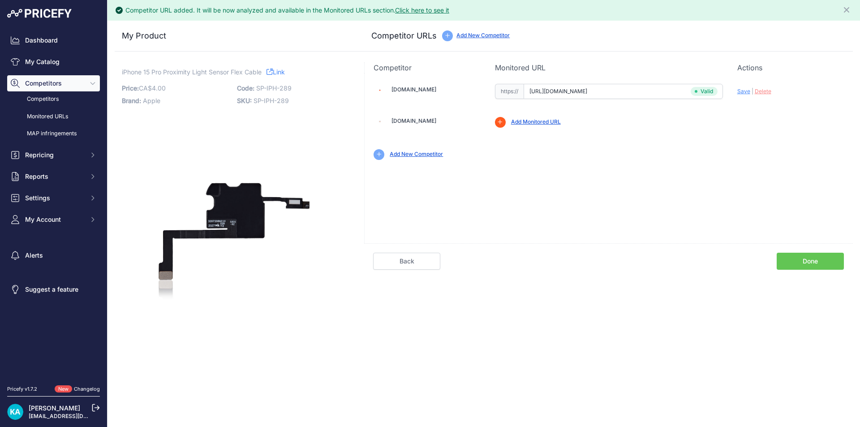
click at [807, 253] on link "Done" at bounding box center [809, 260] width 67 height 17
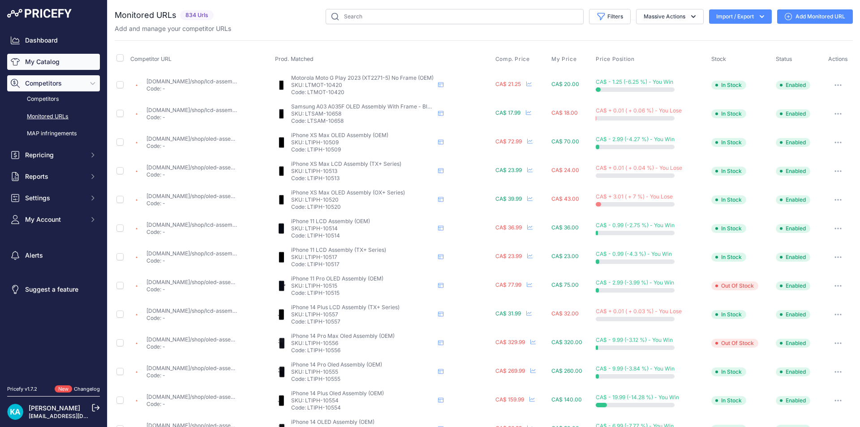
click at [62, 61] on link "My Catalog" at bounding box center [53, 62] width 93 height 16
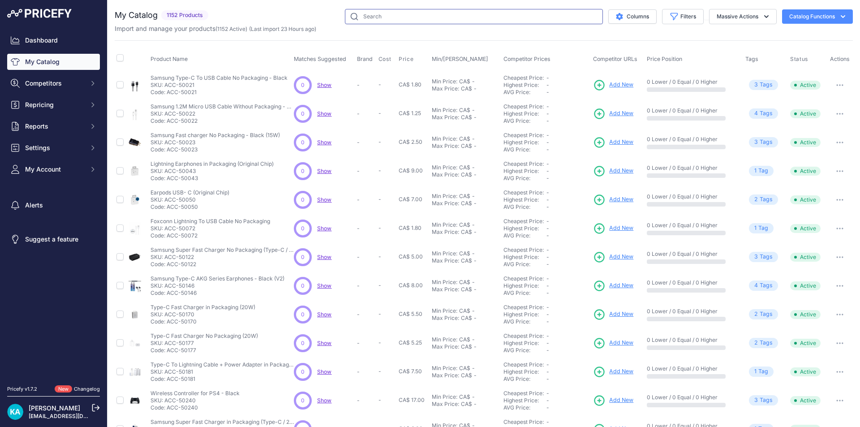
click at [364, 15] on input "text" at bounding box center [474, 16] width 258 height 15
type input "sp-iph-317"
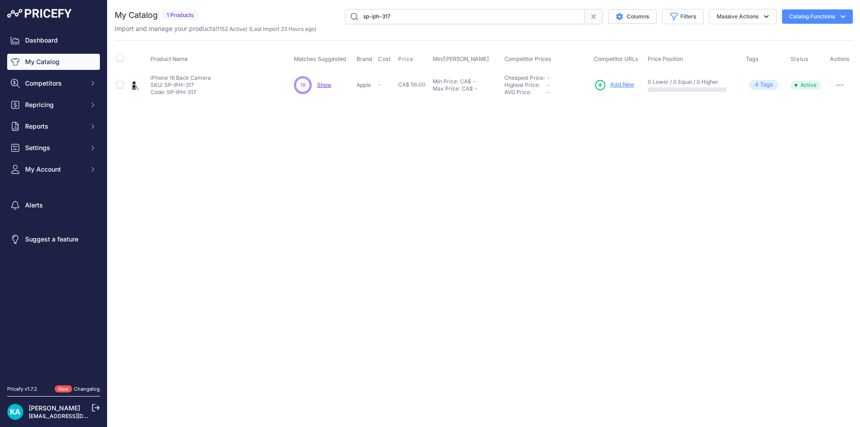
click at [623, 88] on span "Add New" at bounding box center [622, 85] width 24 height 9
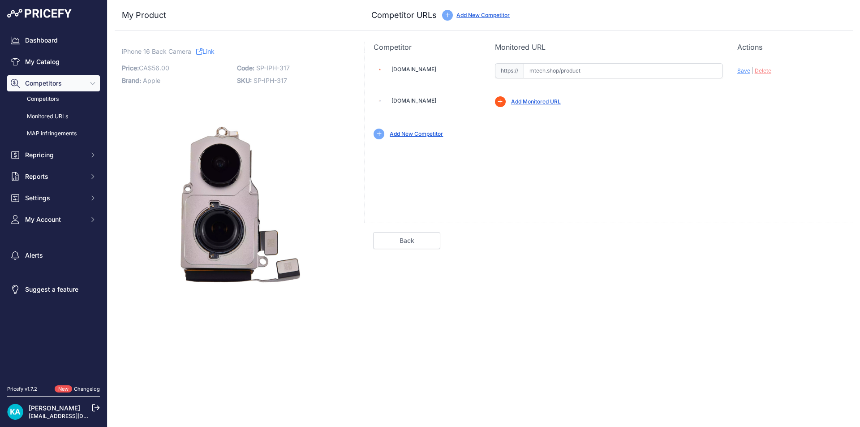
click at [543, 68] on input "text" at bounding box center [622, 70] width 199 height 15
paste input "[URL][DOMAIN_NAME]"
drag, startPoint x: 670, startPoint y: 125, endPoint x: 675, endPoint y: 123, distance: 5.2
click at [675, 123] on div "Add New Competitor" at bounding box center [608, 130] width 470 height 18
click at [739, 73] on span "Save" at bounding box center [743, 70] width 13 height 7
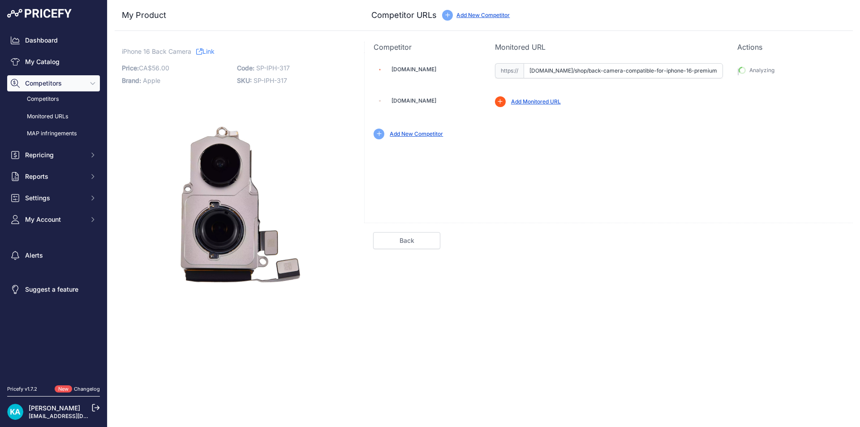
type input "[URL][DOMAIN_NAME]"
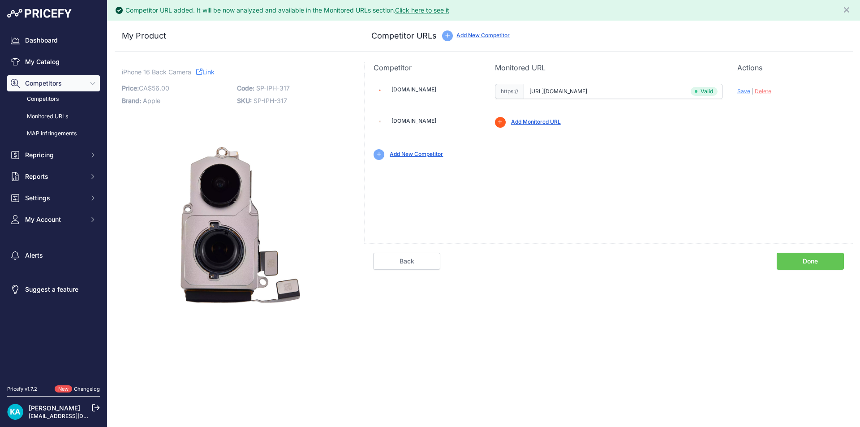
click at [798, 252] on link "Done" at bounding box center [809, 260] width 67 height 17
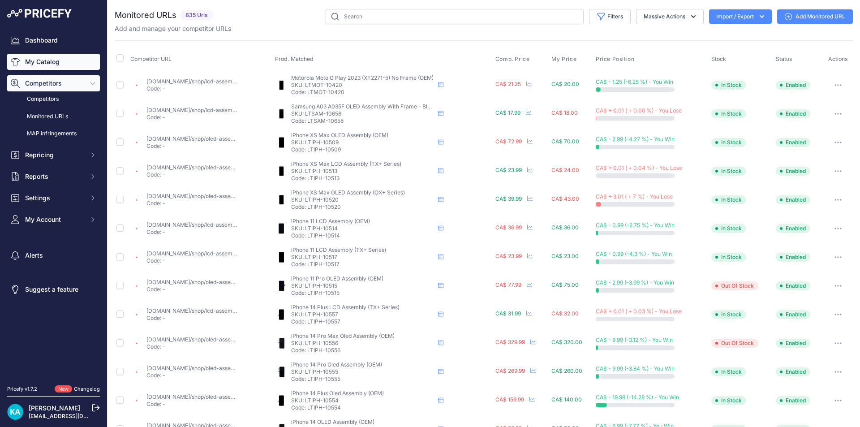
click at [57, 67] on link "My Catalog" at bounding box center [53, 62] width 93 height 16
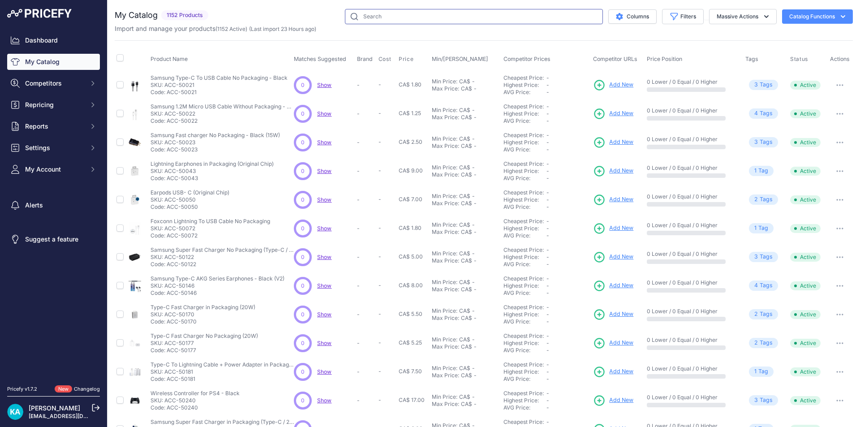
drag, startPoint x: 378, startPoint y: 19, endPoint x: 372, endPoint y: 23, distance: 7.0
click at [377, 21] on input "text" at bounding box center [474, 16] width 258 height 15
paste input "SP-IPH-333"
type input "SP-IPH-333"
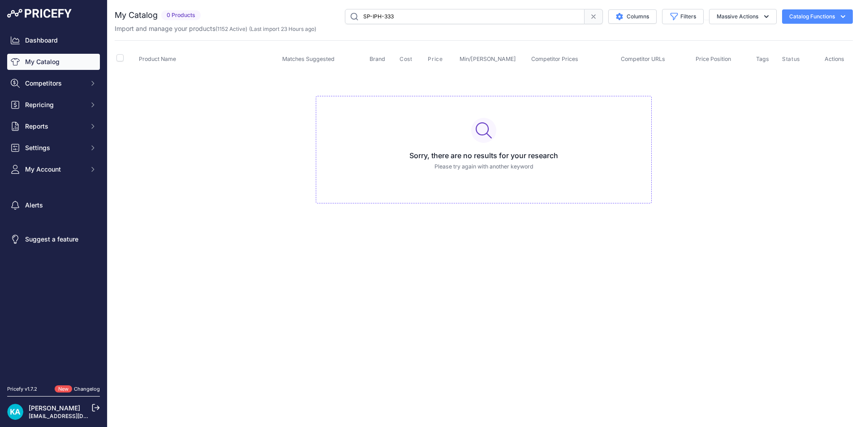
click at [23, 61] on link "My Catalog" at bounding box center [53, 62] width 93 height 16
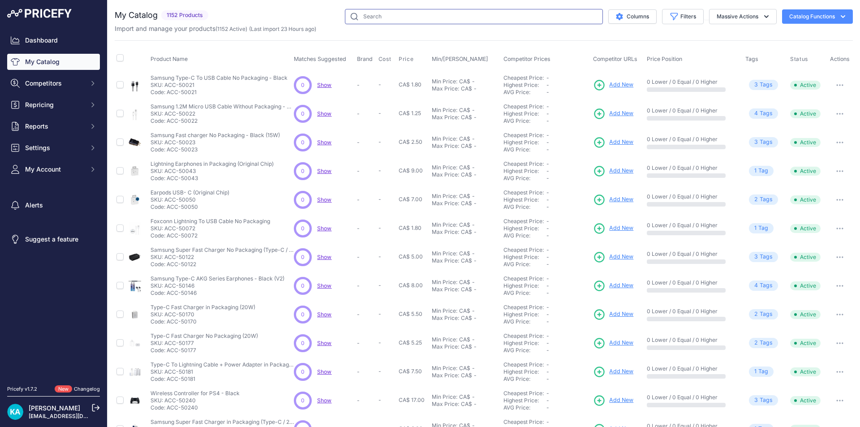
click at [375, 21] on input "text" at bounding box center [474, 16] width 258 height 15
drag, startPoint x: 54, startPoint y: 67, endPoint x: 257, endPoint y: 35, distance: 206.2
click at [54, 67] on link "My Catalog" at bounding box center [53, 62] width 93 height 16
click at [355, 18] on input "text" at bounding box center [474, 16] width 258 height 15
paste input "SP-IPH-333"
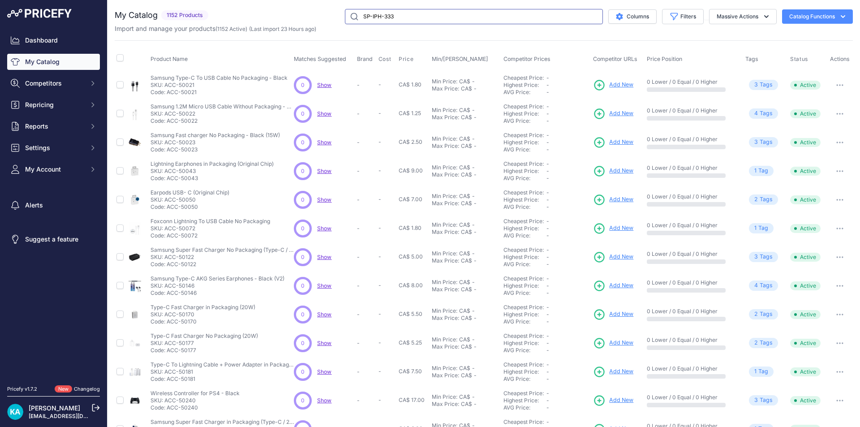
type input "SP-IPH-333"
click at [369, 17] on input "text" at bounding box center [474, 16] width 258 height 15
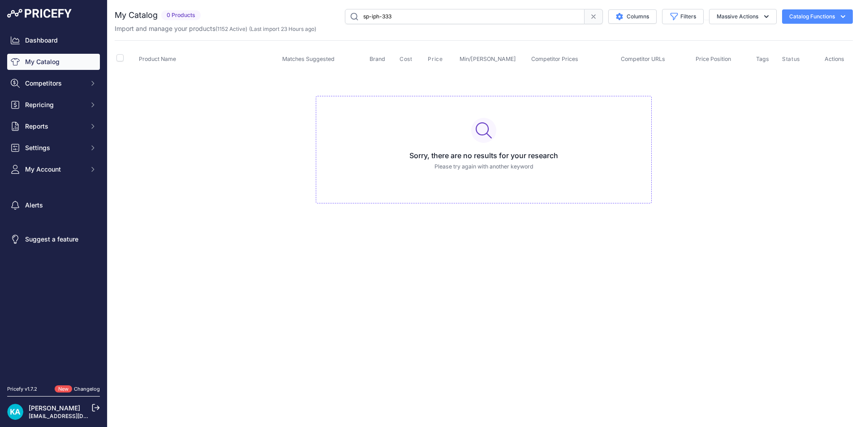
click at [419, 20] on input "sp-iph-333" at bounding box center [465, 16] width 240 height 15
drag, startPoint x: 413, startPoint y: 12, endPoint x: 291, endPoint y: 12, distance: 121.8
click at [317, 12] on div "sp-iph-333 Columns Filters Status All Status Only Enabled Only Disabled" at bounding box center [528, 16] width 648 height 15
paste input "SP-IPH-344"
type input "SP-IPH-344"
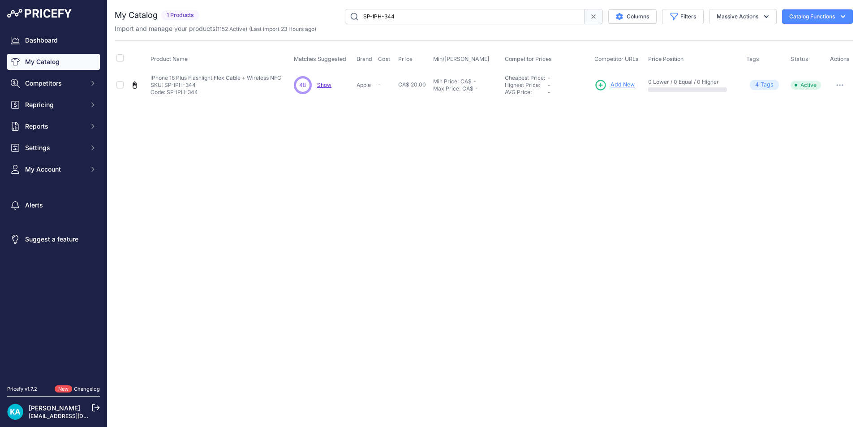
click at [621, 87] on span "Add New" at bounding box center [622, 85] width 24 height 9
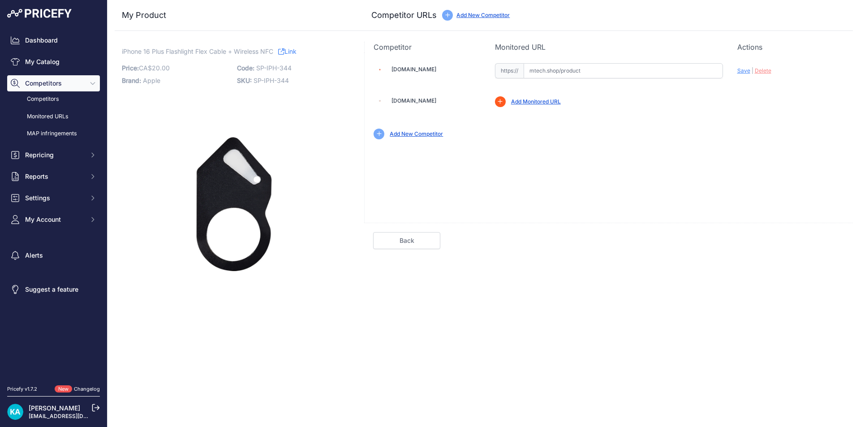
click at [538, 71] on input "text" at bounding box center [622, 70] width 199 height 15
paste input "[URL][DOMAIN_NAME]"
click at [749, 73] on div "Update Profile Save | [GEOGRAPHIC_DATA] Analyzing" at bounding box center [790, 68] width 107 height 14
click at [745, 73] on span "Save" at bounding box center [743, 70] width 13 height 7
type input "[URL][DOMAIN_NAME]"
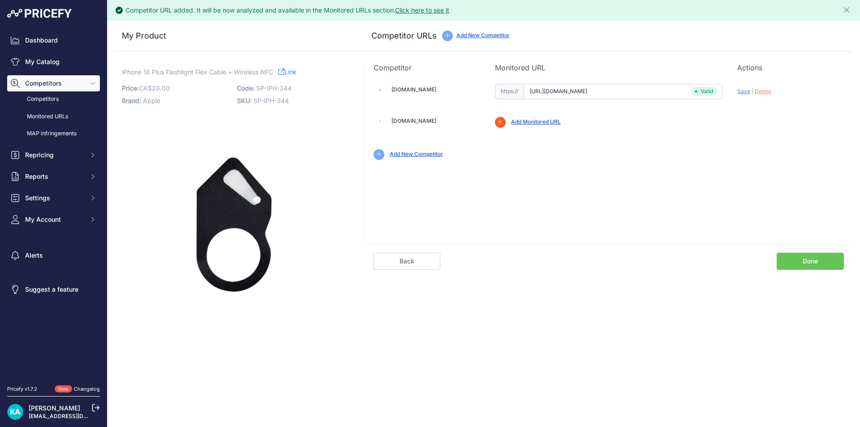
click at [802, 258] on link "Done" at bounding box center [809, 260] width 67 height 17
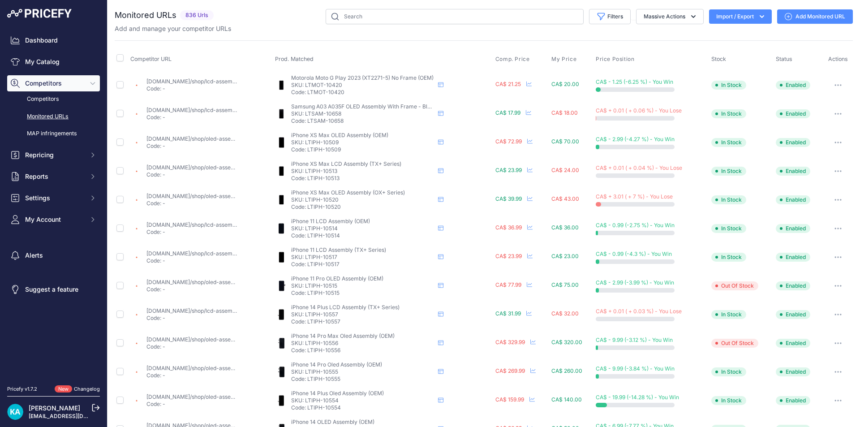
click at [353, 7] on div "You are not connected to the internet. Monitored URLs" at bounding box center [484, 340] width 738 height 681
click at [51, 65] on link "My Catalog" at bounding box center [53, 62] width 93 height 16
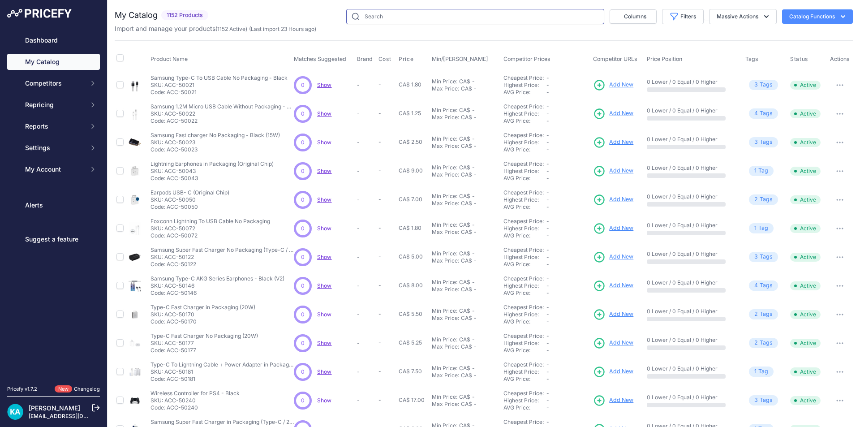
click at [388, 16] on input "text" at bounding box center [475, 16] width 258 height 15
paste input "SP-IPH-347"
type input "SP-IPH-347"
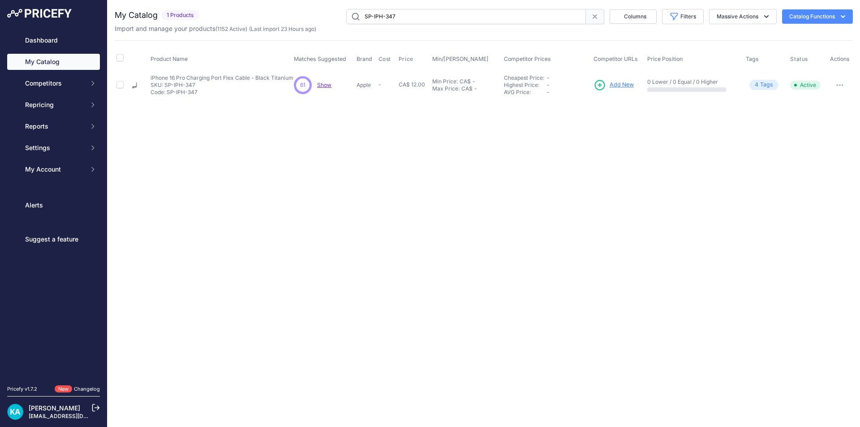
click at [622, 85] on span "Add New" at bounding box center [621, 85] width 24 height 9
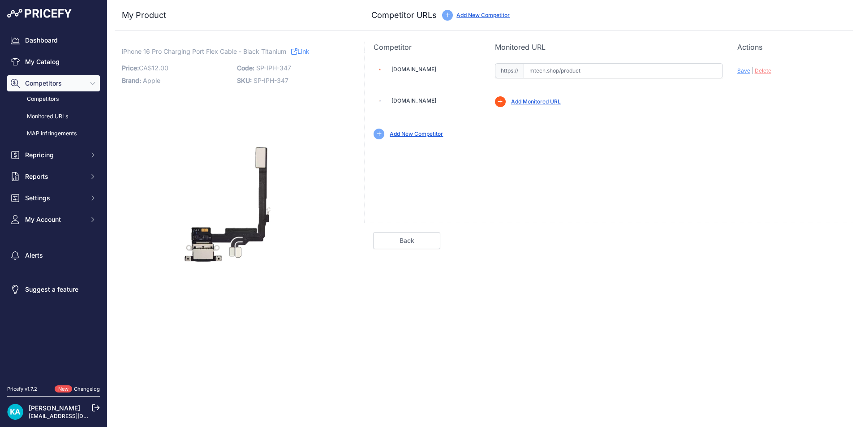
click at [540, 69] on input "text" at bounding box center [622, 70] width 199 height 15
paste input "https://mtech.shop/shop/charging-port-flex-cable-compatible-for-iphone-16-pro-a…"
drag, startPoint x: 741, startPoint y: 70, endPoint x: 735, endPoint y: 72, distance: 6.0
click at [741, 70] on span "Save" at bounding box center [743, 70] width 13 height 7
type input "https://mtech.shop/shop/charging-port-flex-cable-compatible-for-iphone-16-pro-a…"
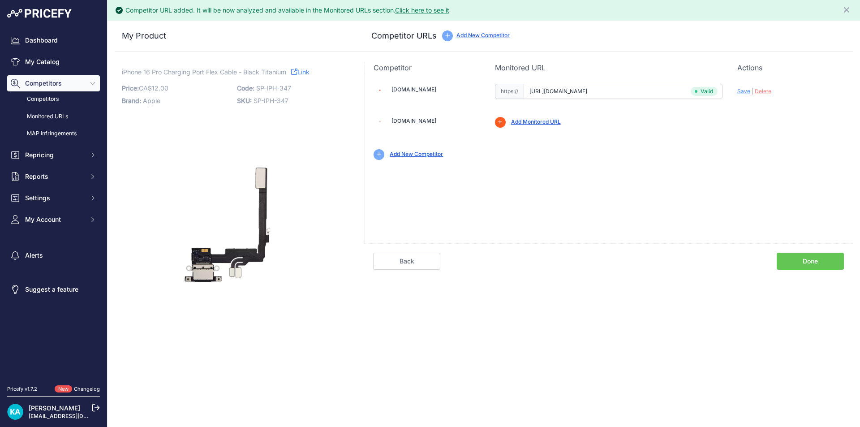
click at [786, 265] on link "Done" at bounding box center [809, 260] width 67 height 17
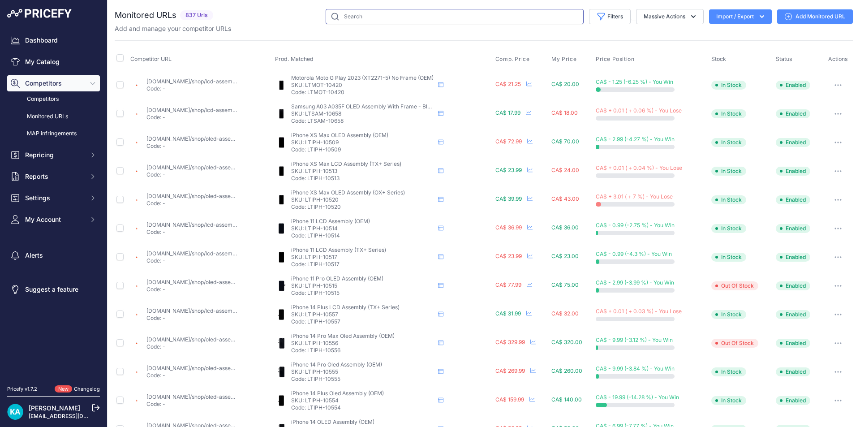
click at [381, 11] on input "text" at bounding box center [454, 16] width 258 height 15
paste input "SP-IPH-350"
type input "SP-IPH-350"
drag, startPoint x: 36, startPoint y: 57, endPoint x: 352, endPoint y: 9, distance: 319.7
click at [37, 57] on link "My Catalog" at bounding box center [53, 62] width 93 height 16
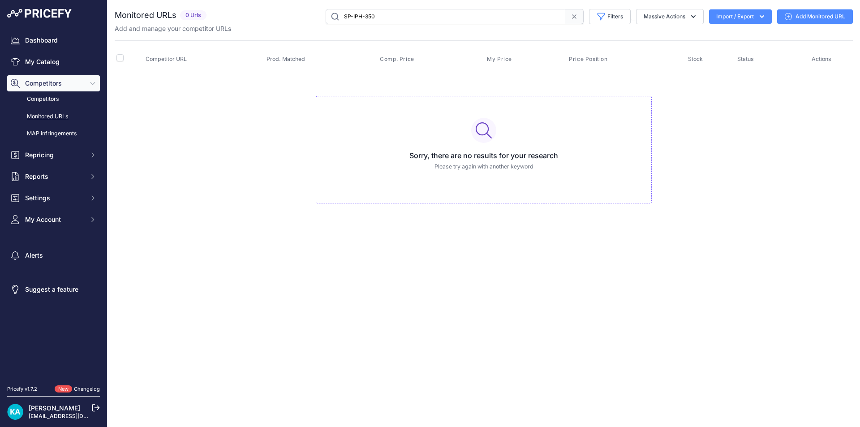
click at [385, 18] on input "SP-IPH-350" at bounding box center [445, 16] width 240 height 15
drag, startPoint x: 385, startPoint y: 18, endPoint x: 254, endPoint y: 18, distance: 130.3
click at [254, 18] on div "SP-IPH-350 Filters Saved Filters Set None Competitors Cheaper Than Me Competito…" at bounding box center [531, 16] width 642 height 15
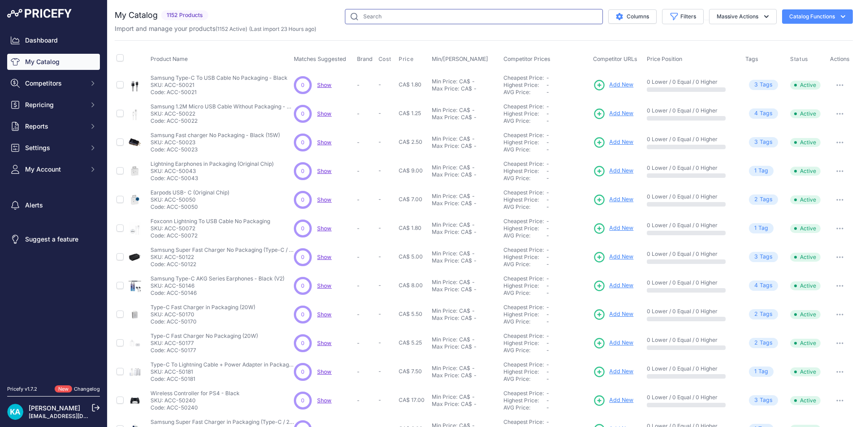
click at [464, 15] on input "text" at bounding box center [474, 16] width 258 height 15
paste input "SP-IPH-350"
type input "SP-IPH-350"
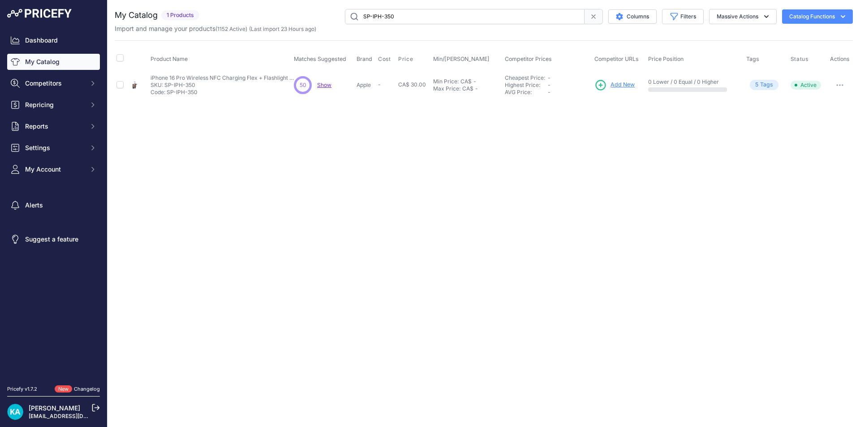
click at [622, 87] on span "Add New" at bounding box center [622, 85] width 24 height 9
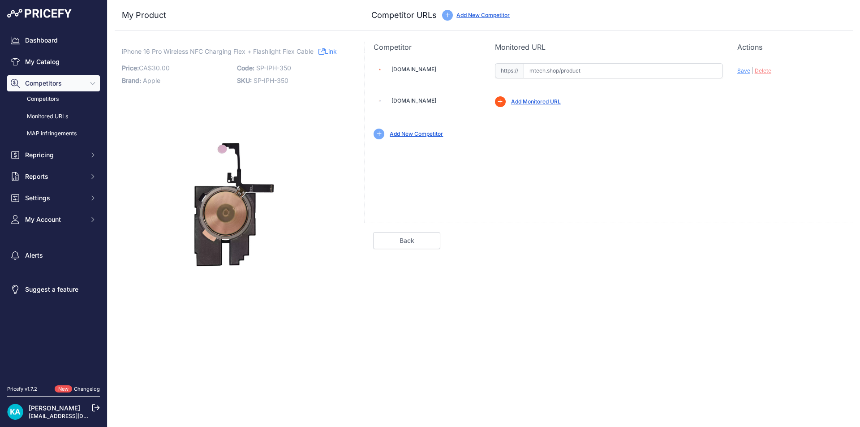
click at [537, 77] on input "text" at bounding box center [622, 70] width 199 height 15
paste input "[URL][DOMAIN_NAME]"
click at [746, 73] on span "Save" at bounding box center [743, 70] width 13 height 7
type input "[URL][DOMAIN_NAME]"
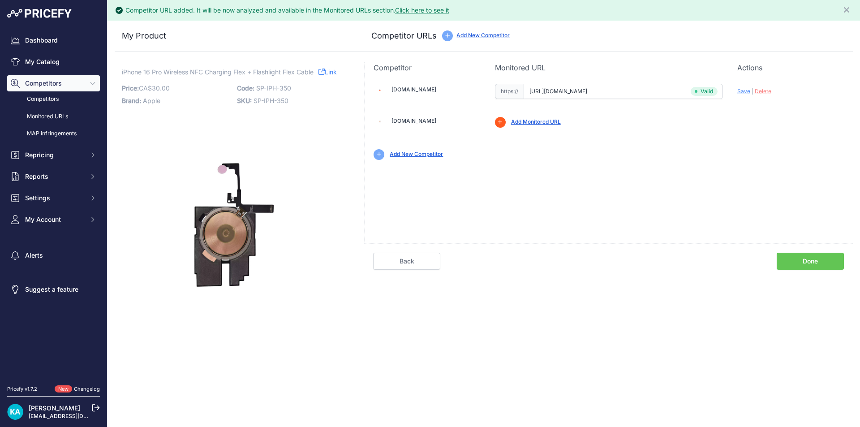
click at [805, 262] on link "Done" at bounding box center [809, 260] width 67 height 17
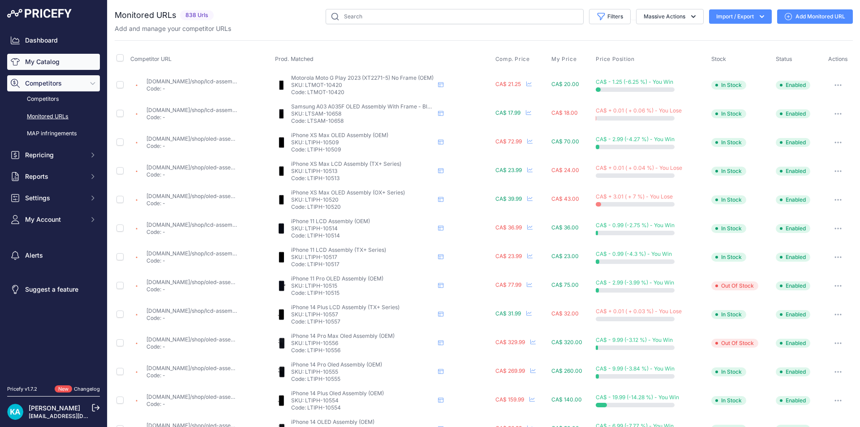
click at [60, 65] on link "My Catalog" at bounding box center [53, 62] width 93 height 16
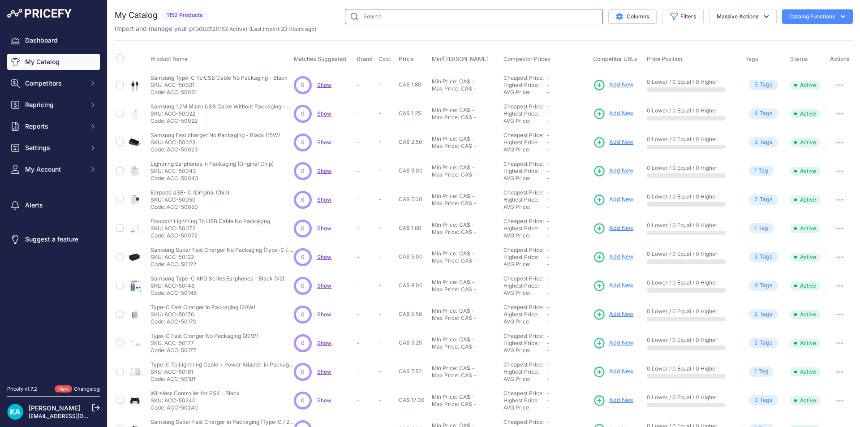
click at [373, 22] on input "text" at bounding box center [474, 16] width 258 height 15
paste input "SP-IPH-351"
type input "SP-IPH-351"
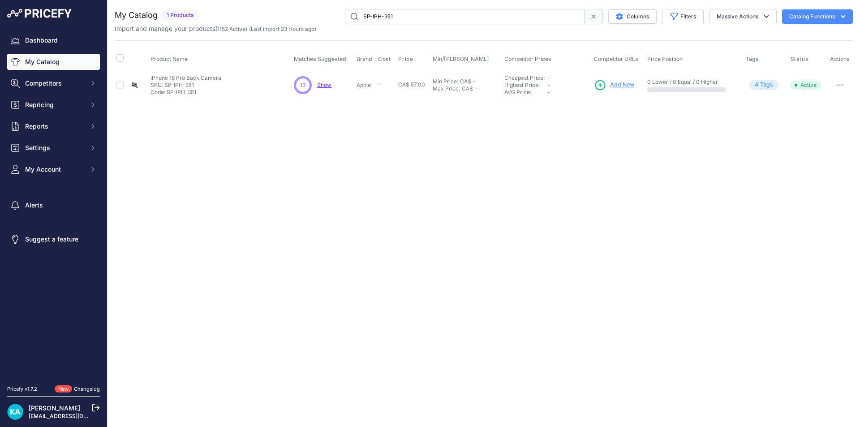
click at [620, 85] on span "Add New" at bounding box center [622, 85] width 24 height 9
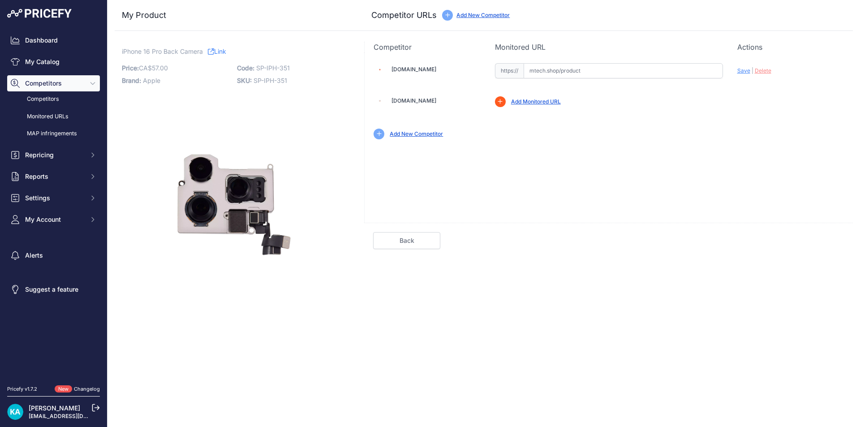
paste input "[URL][DOMAIN_NAME]"
click at [546, 164] on div "[DOMAIN_NAME] Valid Invalid Save | Delete" at bounding box center [608, 137] width 488 height 170
click at [742, 71] on span "Save" at bounding box center [743, 70] width 13 height 7
type input "[URL][DOMAIN_NAME]"
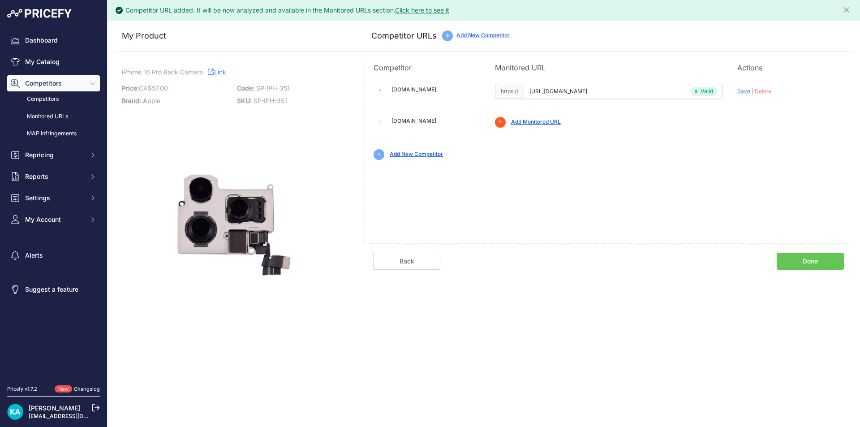
click at [821, 261] on link "Done" at bounding box center [809, 260] width 67 height 17
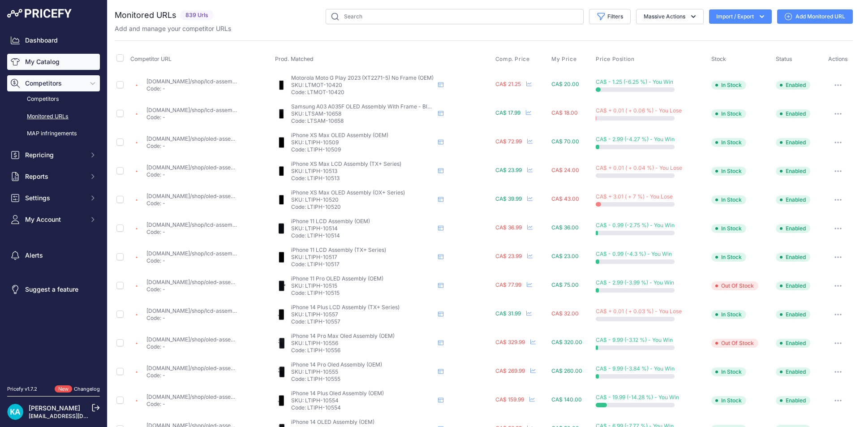
click at [52, 63] on link "My Catalog" at bounding box center [53, 62] width 93 height 16
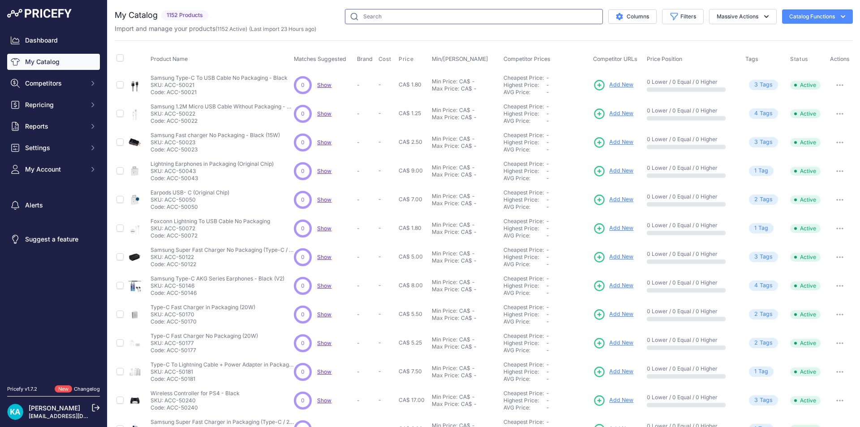
paste input "SP-IPH-199"
type input "SP-IPH-199"
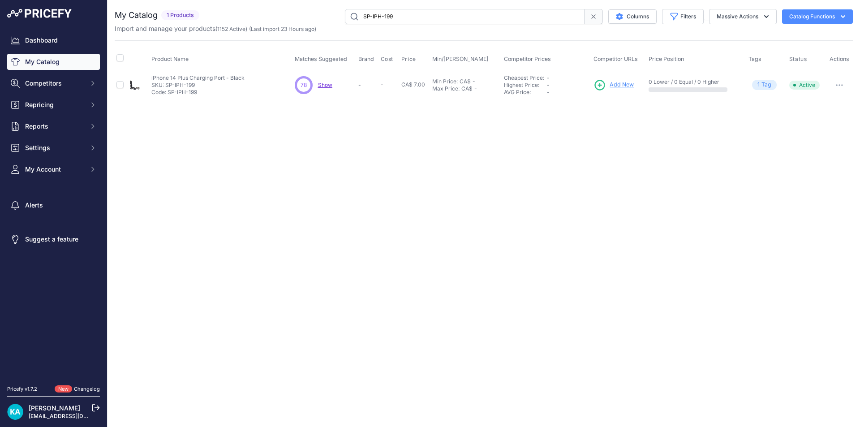
click at [612, 85] on span "Add New" at bounding box center [621, 85] width 24 height 9
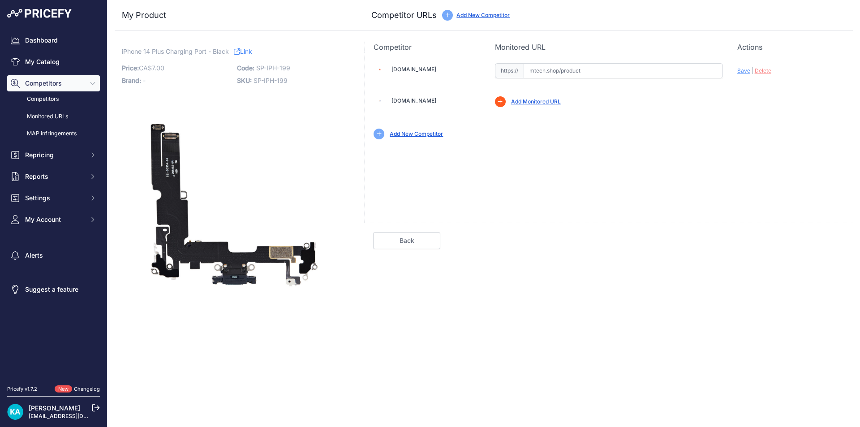
click at [543, 73] on input "text" at bounding box center [622, 70] width 199 height 15
paste input "[URL][DOMAIN_NAME]"
click at [741, 67] on div "Update Profile Save | [GEOGRAPHIC_DATA] Analyzing" at bounding box center [790, 68] width 107 height 14
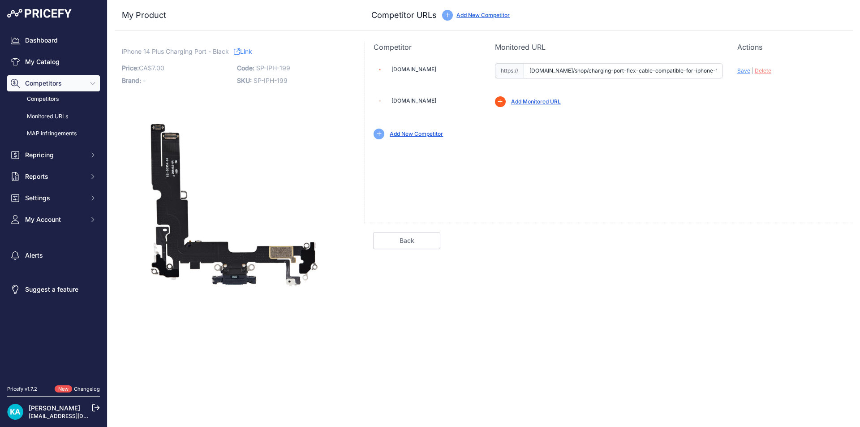
click at [741, 69] on span "Save" at bounding box center [743, 70] width 13 height 7
type input "[URL][DOMAIN_NAME]"
